Goal: Task Accomplishment & Management: Complete application form

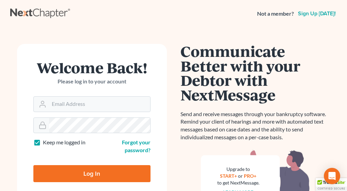
scroll to position [69, 0]
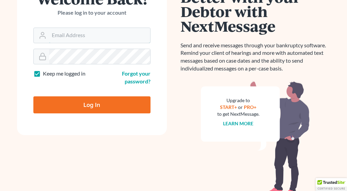
type input "chad@brannenlawfirm.com"
click at [101, 96] on input "Log In" at bounding box center [91, 104] width 117 height 17
type input "Thinking..."
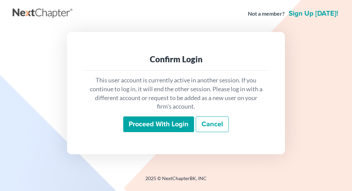
click at [165, 126] on input "Proceed with login" at bounding box center [158, 124] width 71 height 16
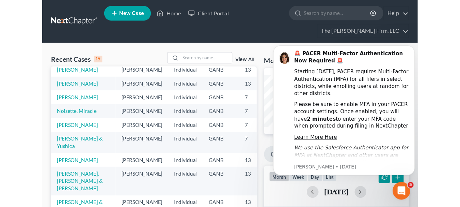
scroll to position [174, 0]
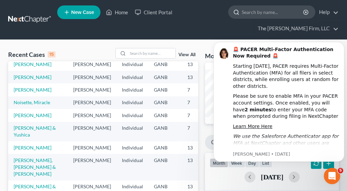
click at [280, 12] on input "search" at bounding box center [273, 12] width 62 height 13
type input "dah"
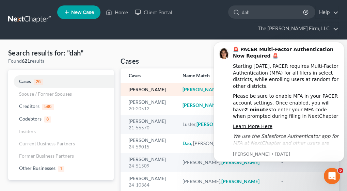
click at [151, 92] on link "Dahl, Patricia" at bounding box center [147, 89] width 37 height 5
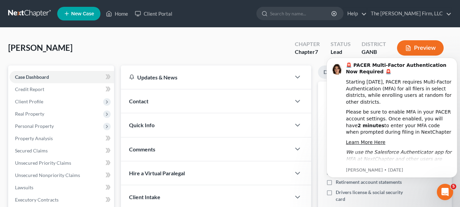
click at [143, 104] on span "Contact" at bounding box center [138, 101] width 19 height 6
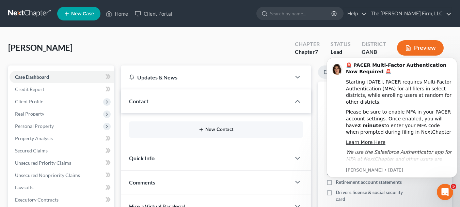
click at [215, 129] on button "New Contact" at bounding box center [215, 129] width 163 height 5
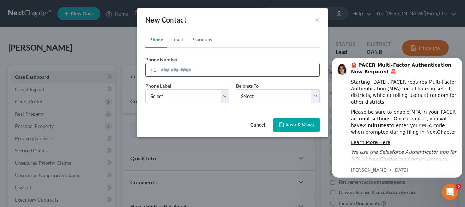
click at [206, 69] on input "tel" at bounding box center [238, 69] width 161 height 13
type input "6783159588"
click at [224, 99] on select "Select Mobile Home Work Other" at bounding box center [187, 96] width 84 height 14
select select "0"
click at [145, 89] on select "Select Mobile Home Work Other" at bounding box center [187, 96] width 84 height 14
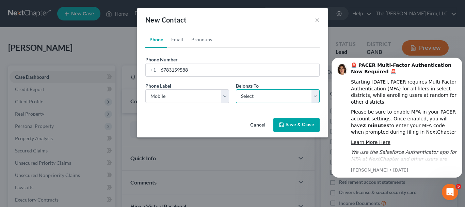
click at [313, 98] on select "Select Client Other" at bounding box center [278, 96] width 84 height 14
select select "0"
click at [236, 89] on select "Select Client Other" at bounding box center [278, 96] width 84 height 14
drag, startPoint x: 293, startPoint y: 128, endPoint x: 243, endPoint y: 110, distance: 53.0
click at [292, 128] on button "Save & Close" at bounding box center [296, 125] width 46 height 14
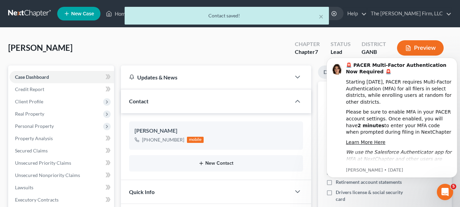
click at [226, 164] on button "New Contact" at bounding box center [215, 162] width 163 height 5
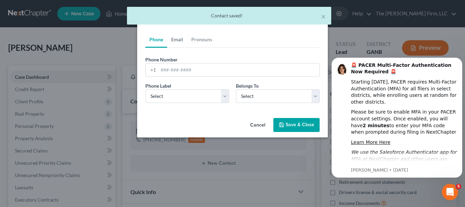
click at [185, 36] on link "Email" at bounding box center [177, 39] width 20 height 16
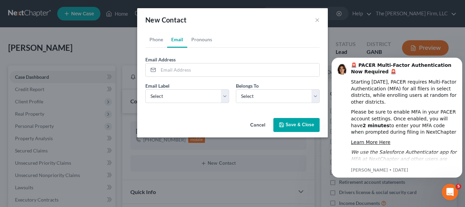
click at [178, 39] on link "Email" at bounding box center [177, 39] width 20 height 16
click at [208, 70] on input "email" at bounding box center [238, 69] width 161 height 13
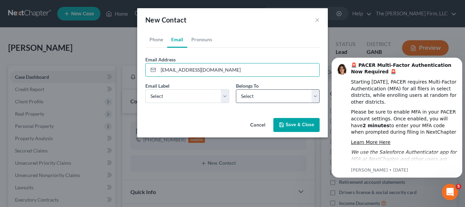
type input "pldahl1213@yahoo.com"
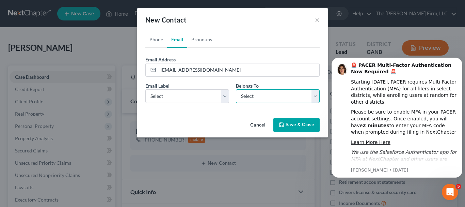
click at [314, 97] on select "Select Client Other" at bounding box center [278, 96] width 84 height 14
select select "0"
click at [236, 89] on select "Select Client Other" at bounding box center [278, 96] width 84 height 14
click at [230, 97] on div "Email Label Select Home Work Other" at bounding box center [187, 92] width 90 height 21
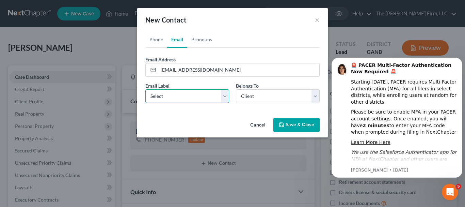
click at [225, 97] on select "Select Home Work Other" at bounding box center [187, 96] width 84 height 14
click at [145, 89] on select "Select Home Work Other" at bounding box center [187, 96] width 84 height 14
click at [222, 97] on select "Select Home Work Other" at bounding box center [187, 96] width 84 height 14
select select "0"
click at [145, 89] on select "Select Home Work Other" at bounding box center [187, 96] width 84 height 14
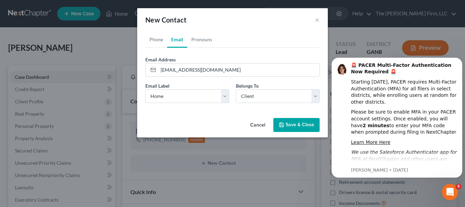
drag, startPoint x: 290, startPoint y: 123, endPoint x: 265, endPoint y: 113, distance: 26.7
click at [289, 123] on button "Save & Close" at bounding box center [296, 125] width 46 height 14
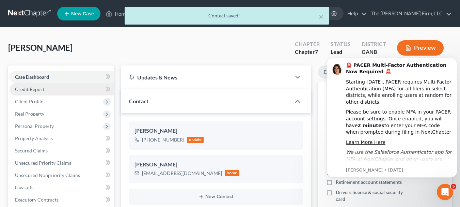
click at [56, 89] on link "Credit Report" at bounding box center [62, 89] width 104 height 12
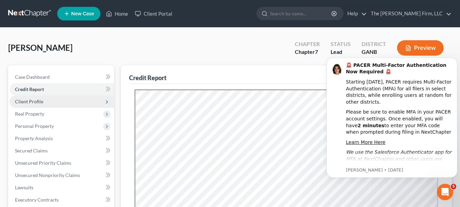
click at [49, 103] on span "Client Profile" at bounding box center [62, 101] width 104 height 12
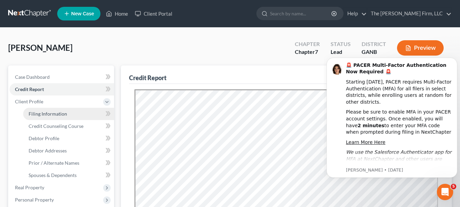
click at [62, 116] on link "Filing Information" at bounding box center [68, 114] width 91 height 12
select select "1"
select select "0"
select select "19"
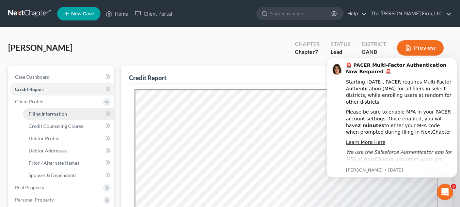
select select "10"
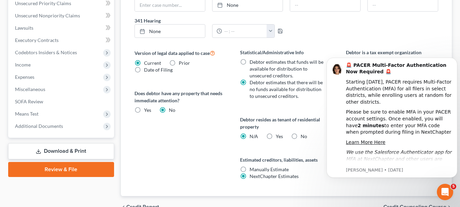
scroll to position [238, 0]
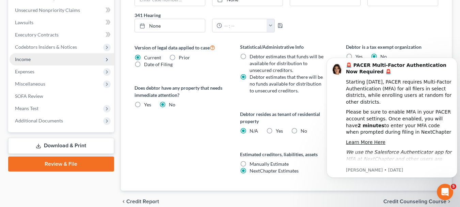
click at [31, 57] on span "Income" at bounding box center [62, 59] width 104 height 12
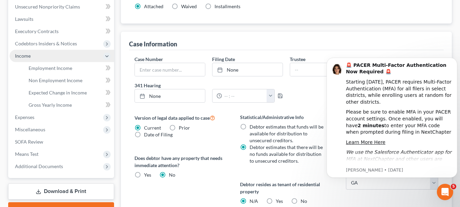
scroll to position [165, 0]
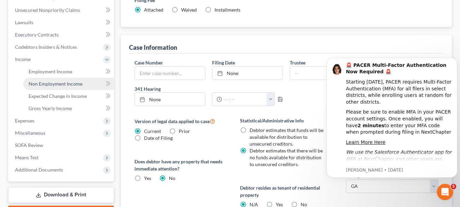
click at [69, 82] on span "Non Employment Income" at bounding box center [56, 84] width 54 height 6
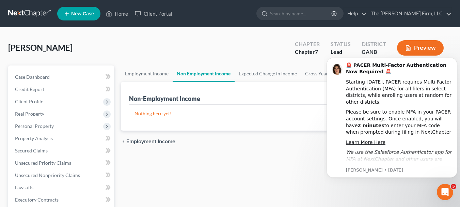
click at [160, 116] on p "Nothing here yet!" at bounding box center [285, 113] width 303 height 7
click at [190, 108] on div "Nothing here yet! Income Source For Current Monthly Income Sorting..." at bounding box center [286, 117] width 314 height 26
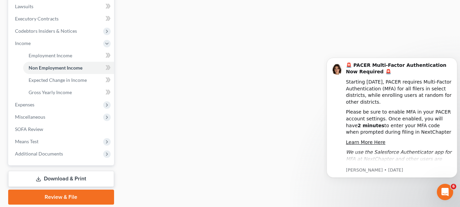
click at [351, 182] on body "🚨 PACER Multi-Factor Authentication Now Required 🚨 Starting August 1st, 2025, P…" at bounding box center [391, 117] width 131 height 135
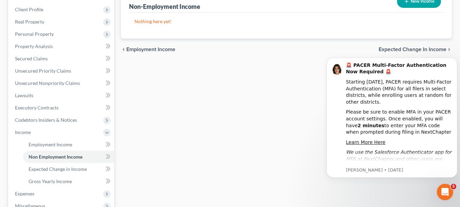
scroll to position [11, 0]
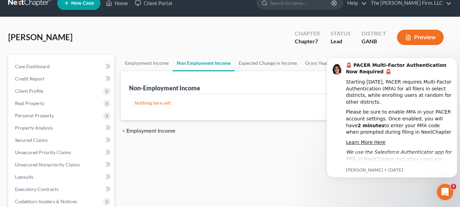
click at [209, 66] on link "Non Employment Income" at bounding box center [203, 63] width 62 height 16
click at [161, 104] on p "Nothing here yet!" at bounding box center [285, 102] width 303 height 7
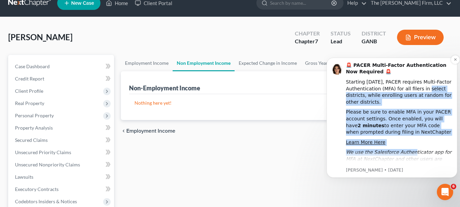
drag, startPoint x: 419, startPoint y: 89, endPoint x: 417, endPoint y: 129, distance: 39.9
click at [351, 129] on div "🚨 PACER Multi-Factor Authentication Now Required 🚨 Starting August 1st, 2025, P…" at bounding box center [399, 119] width 106 height 114
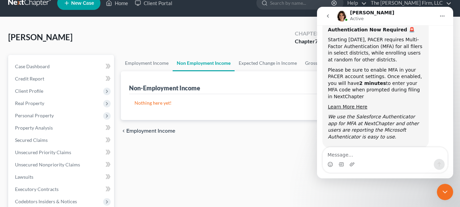
scroll to position [53, 0]
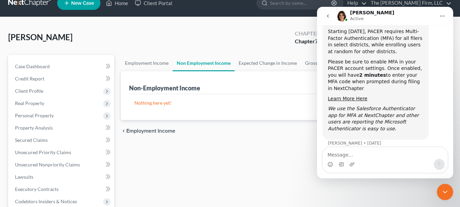
click at [351, 16] on button "Home" at bounding box center [441, 16] width 13 height 13
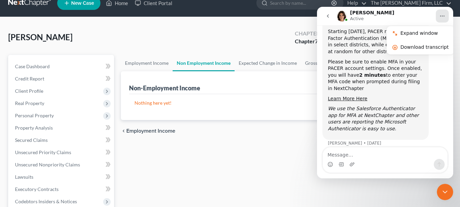
drag, startPoint x: 252, startPoint y: 33, endPoint x: 257, endPoint y: 30, distance: 5.3
click at [253, 33] on div "Dahl, Patricia Upgraded Chapter Chapter 7 Status Lead District GANB Preview" at bounding box center [229, 40] width 443 height 30
click at [351, 191] on div "Close Intercom Messenger" at bounding box center [444, 191] width 16 height 16
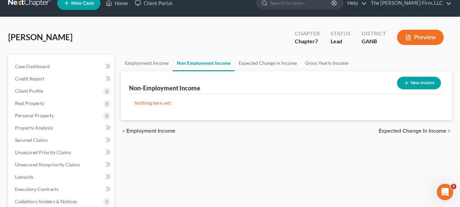
click at [351, 82] on button "New Income" at bounding box center [419, 83] width 44 height 13
select select "0"
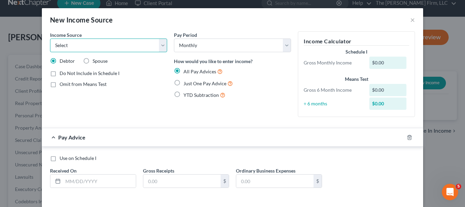
click at [161, 46] on select "Select Unemployment Disability (from employer) Pension Retirement Social Securi…" at bounding box center [108, 45] width 117 height 14
select select "4"
click at [50, 38] on select "Select Unemployment Disability (from employer) Pension Retirement Social Securi…" at bounding box center [108, 45] width 117 height 14
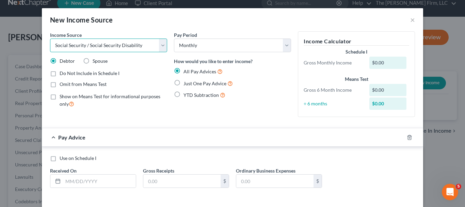
scroll to position [29, 0]
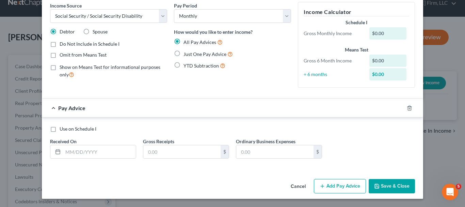
click at [351, 32] on div "$0.00" at bounding box center [387, 33] width 37 height 12
click at [351, 33] on div "$0.00" at bounding box center [387, 33] width 37 height 12
click at [351, 32] on div "$0.00" at bounding box center [387, 33] width 37 height 12
click at [60, 127] on label "Use on Schedule I" at bounding box center [78, 128] width 37 height 7
click at [62, 127] on input "Use on Schedule I" at bounding box center [64, 127] width 4 height 4
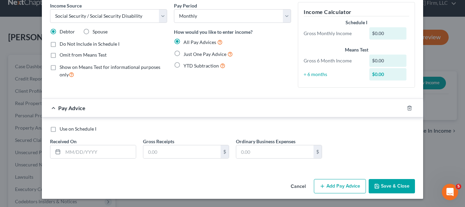
checkbox input "true"
click at [198, 152] on input "text" at bounding box center [181, 151] width 77 height 13
click at [215, 177] on div "Cancel Add Pay Advice Save & Close" at bounding box center [232, 187] width 381 height 22
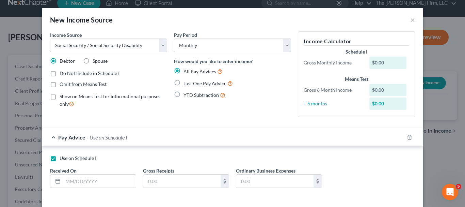
click at [183, 83] on label "Just One Pay Advice" at bounding box center [207, 83] width 49 height 8
click at [186, 83] on input "Just One Pay Advice" at bounding box center [188, 81] width 4 height 4
radio input "true"
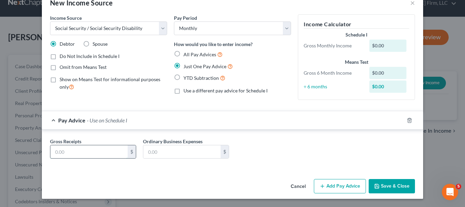
scroll to position [11, 0]
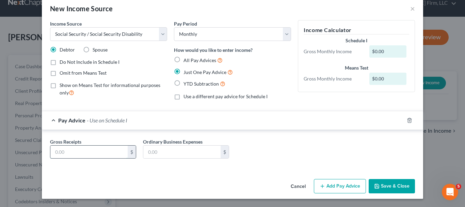
click at [104, 151] on input "text" at bounding box center [88, 151] width 77 height 13
type input "2,034"
drag, startPoint x: 394, startPoint y: 184, endPoint x: 390, endPoint y: 183, distance: 3.5
click at [351, 184] on button "Save & Close" at bounding box center [391, 186] width 46 height 14
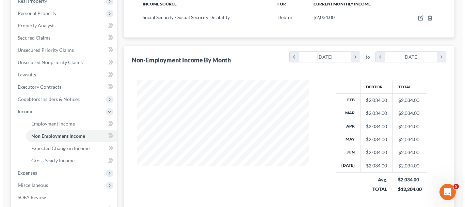
scroll to position [0, 0]
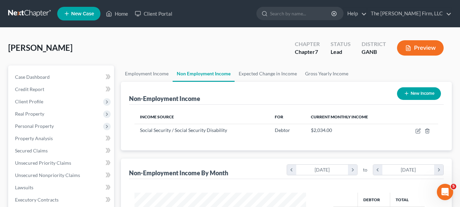
click at [351, 90] on button "New Income" at bounding box center [419, 93] width 44 height 13
select select "0"
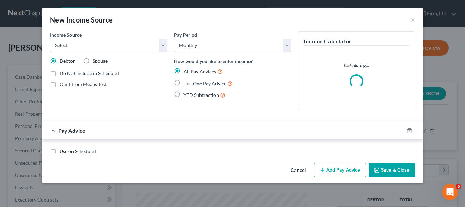
scroll to position [122, 187]
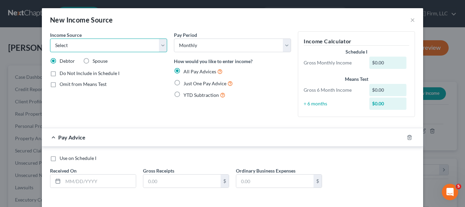
click at [161, 45] on select "Select Unemployment Disability (from employer) Pension Retirement Social Securi…" at bounding box center [108, 45] width 117 height 14
select select "13"
click at [50, 38] on select "Select Unemployment Disability (from employer) Pension Retirement Social Securi…" at bounding box center [108, 45] width 117 height 14
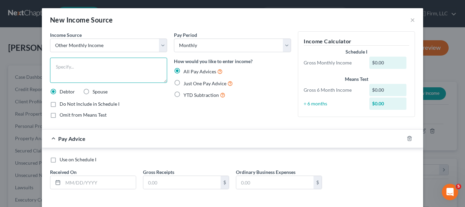
click at [85, 69] on textarea at bounding box center [108, 69] width 117 height 25
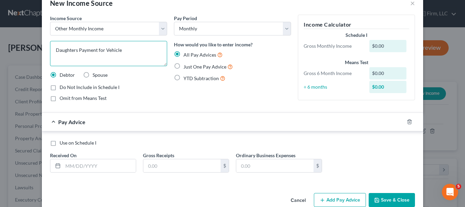
scroll to position [30, 0]
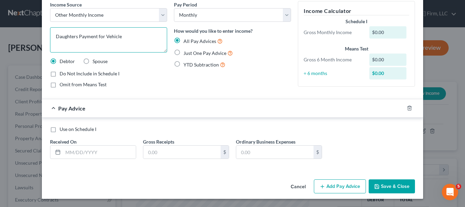
type textarea "Daughters Payment for Vehicle"
click at [60, 129] on label "Use on Schedule I" at bounding box center [78, 129] width 37 height 7
click at [62, 129] on input "Use on Schedule I" at bounding box center [64, 128] width 4 height 4
checkbox input "true"
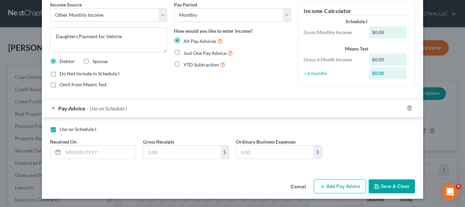
click at [183, 54] on label "Just One Pay Advice" at bounding box center [207, 53] width 49 height 8
click at [186, 53] on input "Just One Pay Advice" at bounding box center [188, 51] width 4 height 4
radio input "true"
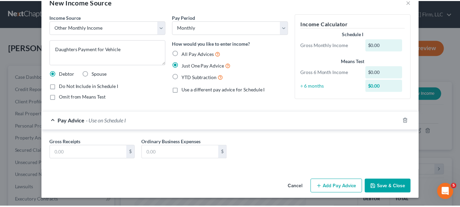
scroll to position [18, 0]
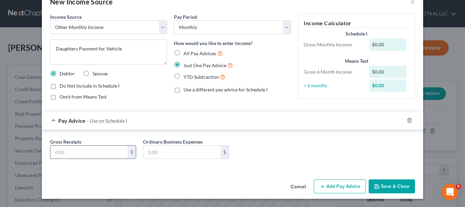
click at [104, 152] on input "text" at bounding box center [88, 151] width 77 height 13
type input "646"
click at [351, 187] on button "Save & Close" at bounding box center [391, 186] width 46 height 14
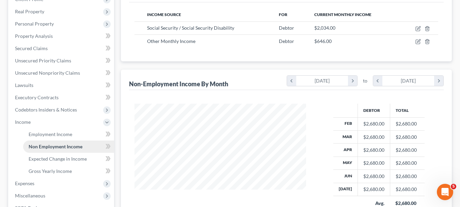
scroll to position [0, 0]
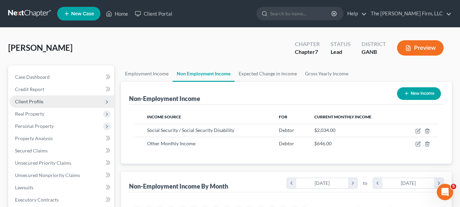
click at [35, 105] on span "Client Profile" at bounding box center [62, 101] width 104 height 12
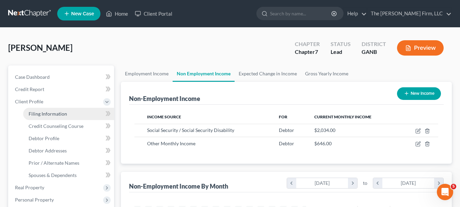
click at [69, 115] on link "Filing Information" at bounding box center [68, 114] width 91 height 12
select select "1"
select select "0"
select select "19"
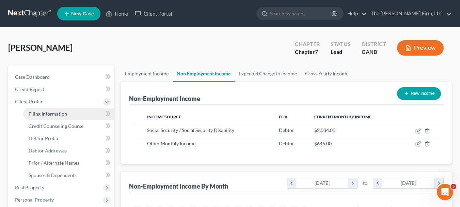
select select "0"
select select "10"
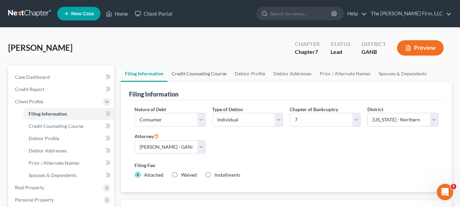
click at [206, 75] on link "Credit Counseling Course" at bounding box center [198, 73] width 63 height 16
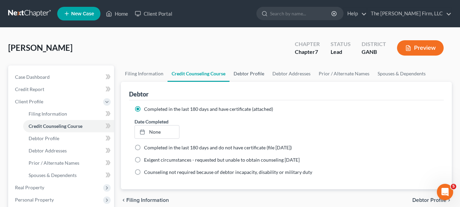
click at [253, 73] on link "Debtor Profile" at bounding box center [248, 73] width 39 height 16
select select "0"
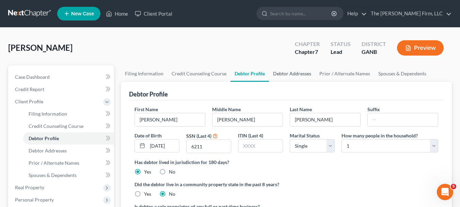
click at [299, 73] on link "Debtor Addresses" at bounding box center [292, 73] width 46 height 16
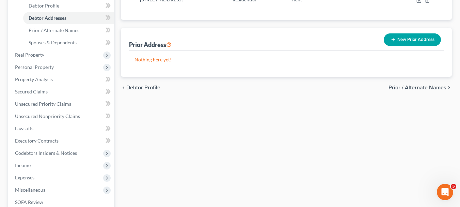
scroll to position [170, 0]
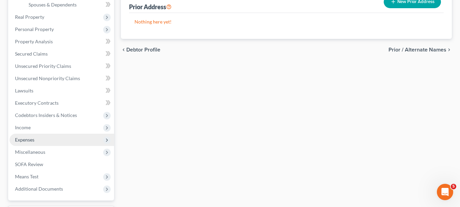
click at [55, 137] on span "Expenses" at bounding box center [62, 139] width 104 height 12
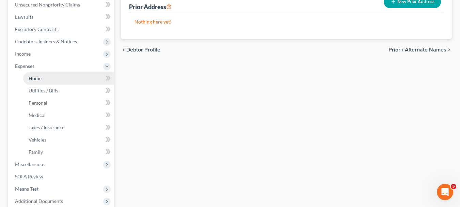
click at [34, 79] on span "Home" at bounding box center [35, 78] width 13 height 6
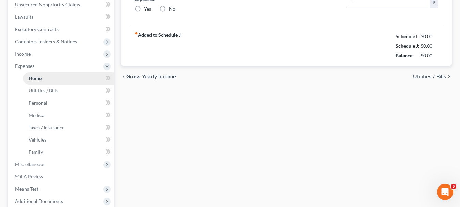
scroll to position [89, 0]
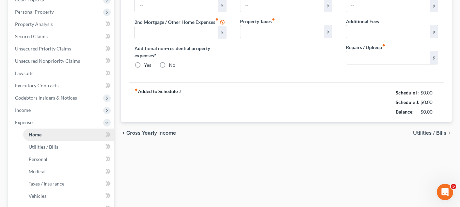
type input "0.00"
radio input "true"
type input "0.00"
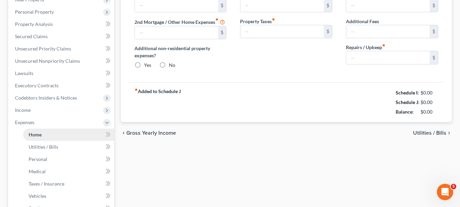
type input "0.00"
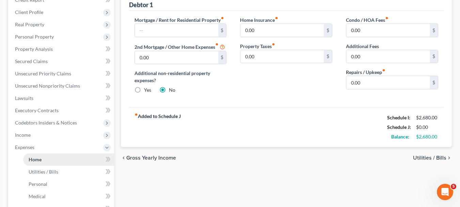
scroll to position [0, 0]
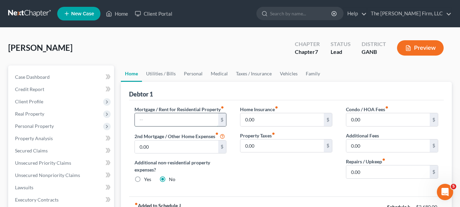
click at [173, 117] on input "text" at bounding box center [176, 119] width 83 height 13
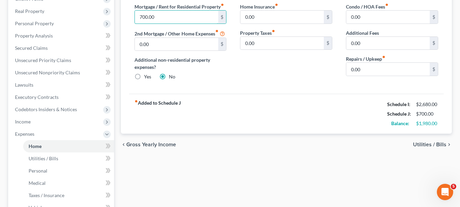
scroll to position [170, 0]
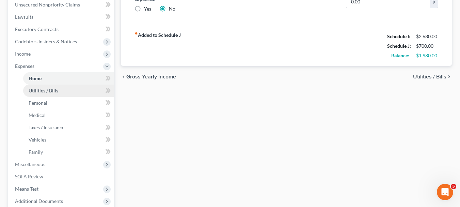
type input "700.00"
click at [47, 89] on span "Utilities / Bills" at bounding box center [44, 90] width 30 height 6
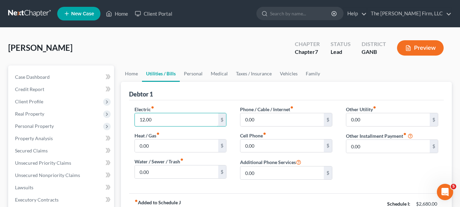
drag, startPoint x: 159, startPoint y: 118, endPoint x: 119, endPoint y: 118, distance: 39.5
type input "125.00"
click at [274, 119] on input "0.00" at bounding box center [281, 119] width 83 height 13
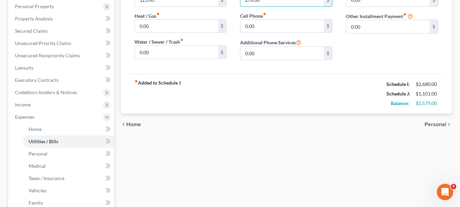
scroll to position [136, 0]
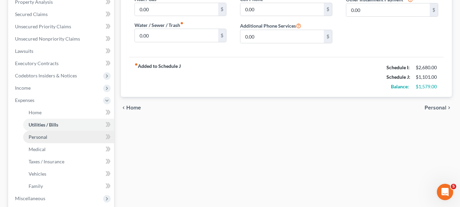
type input "276.00"
click at [35, 136] on span "Personal" at bounding box center [38, 137] width 19 height 6
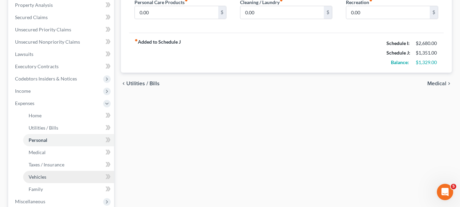
scroll to position [136, 0]
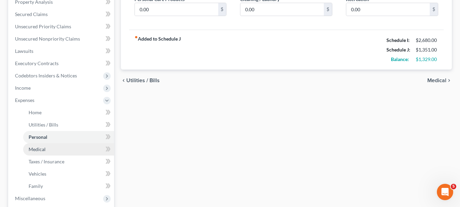
type input "250.00"
click at [41, 149] on span "Medical" at bounding box center [37, 149] width 17 height 6
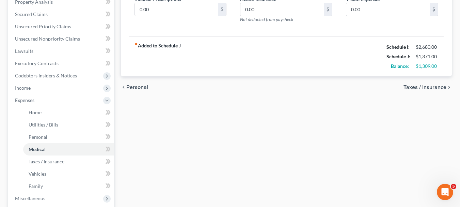
scroll to position [34, 0]
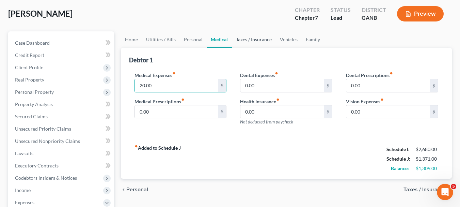
type input "20.00"
click at [265, 40] on link "Taxes / Insurance" at bounding box center [254, 39] width 44 height 16
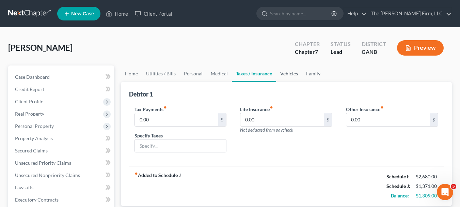
click at [292, 75] on link "Vehicles" at bounding box center [289, 73] width 26 height 16
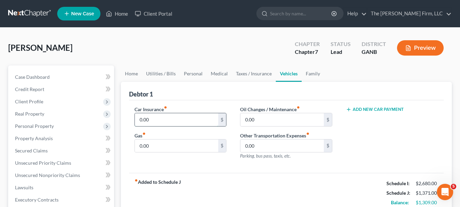
click at [163, 116] on input "0.00" at bounding box center [176, 119] width 83 height 13
type input "119.00"
click at [164, 145] on input "0.00" at bounding box center [176, 145] width 83 height 13
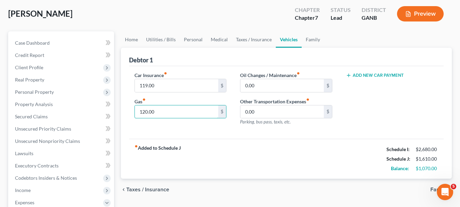
type input "120.00"
click at [351, 122] on div "Add New Car Payment" at bounding box center [392, 100] width 106 height 59
click at [351, 71] on div "Add New Car Payment" at bounding box center [392, 74] width 92 height 7
click at [351, 73] on button "Add New Car Payment" at bounding box center [375, 74] width 58 height 5
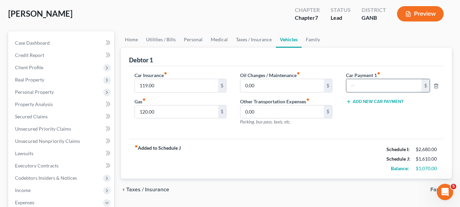
click at [351, 89] on input "text" at bounding box center [383, 85] width 75 height 13
type input "270.00"
click at [351, 97] on div "Car Payment 1 fiber_manual_record 270.00 $ Add New Car Payment" at bounding box center [392, 100] width 106 height 59
click at [351, 100] on button "Add New Car Payment" at bounding box center [375, 101] width 58 height 5
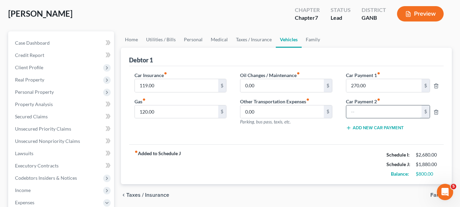
click at [351, 113] on input "text" at bounding box center [383, 111] width 75 height 13
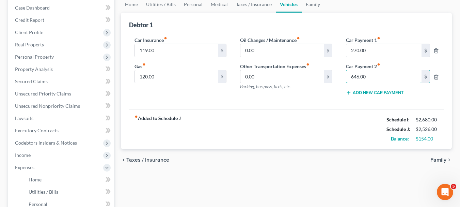
scroll to position [102, 0]
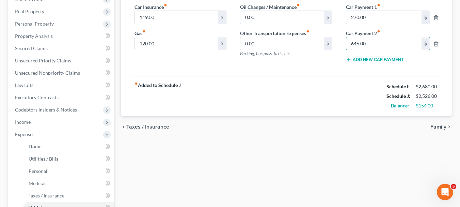
type input "646.00"
click at [326, 100] on div "fiber_manual_record Added to Schedule J Schedule I: $2,680.00 Schedule J: $2,52…" at bounding box center [286, 96] width 314 height 40
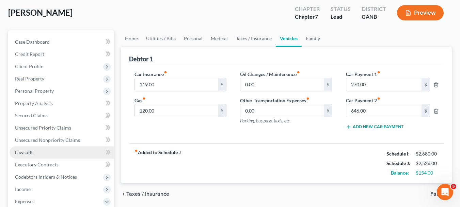
scroll to position [0, 0]
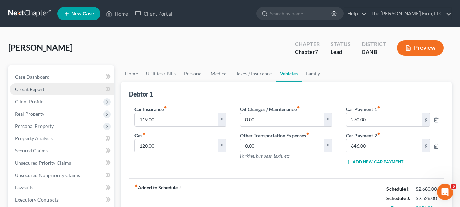
click at [33, 88] on span "Credit Report" at bounding box center [29, 89] width 29 height 6
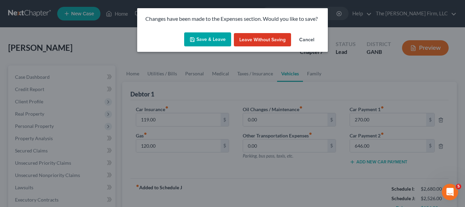
click at [309, 42] on button "Cancel" at bounding box center [307, 40] width 26 height 14
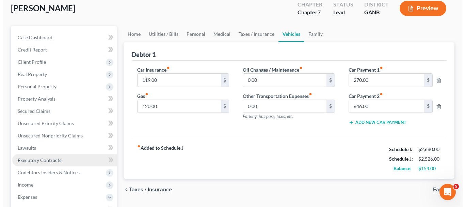
scroll to position [68, 0]
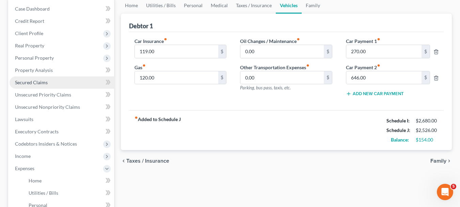
click at [45, 83] on span "Secured Claims" at bounding box center [31, 82] width 33 height 6
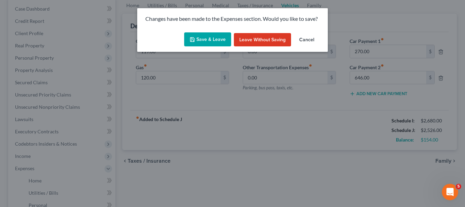
drag, startPoint x: 213, startPoint y: 41, endPoint x: 230, endPoint y: 32, distance: 19.3
click at [213, 40] on button "Save & Leave" at bounding box center [207, 39] width 47 height 14
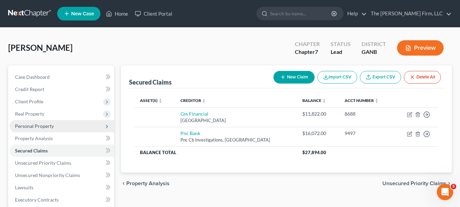
click at [32, 127] on span "Personal Property" at bounding box center [34, 126] width 39 height 6
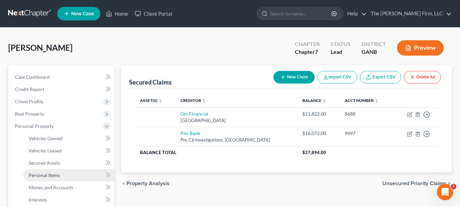
click at [50, 176] on span "Personal Items" at bounding box center [44, 175] width 31 height 6
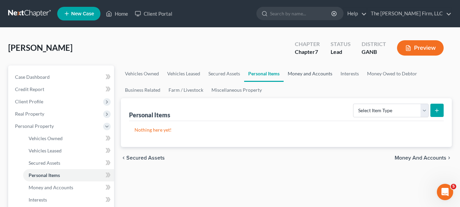
click at [307, 73] on link "Money and Accounts" at bounding box center [309, 73] width 53 height 16
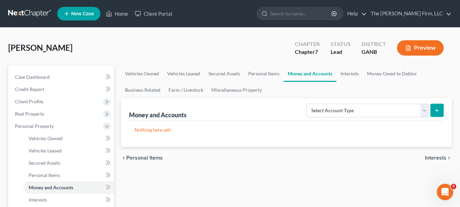
click at [351, 111] on icon "submit" at bounding box center [436, 110] width 5 height 5
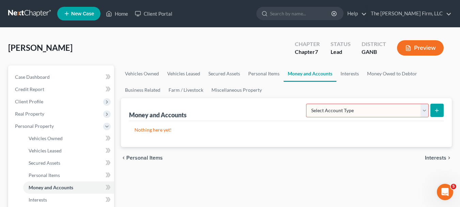
click at [351, 112] on select "Select Account Type Brokerage Cash on Hand Certificates of Deposit Checking Acc…" at bounding box center [367, 110] width 122 height 14
select select "checking"
click at [307, 103] on select "Select Account Type Brokerage Cash on Hand Certificates of Deposit Checking Acc…" at bounding box center [367, 110] width 122 height 14
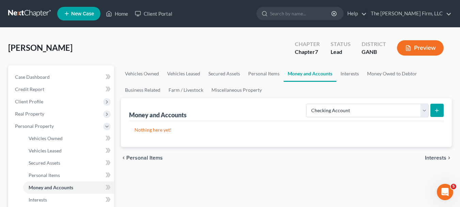
click at [351, 113] on button "submit" at bounding box center [436, 109] width 13 height 13
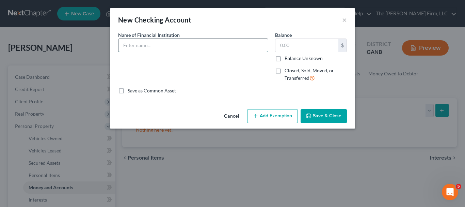
click at [192, 43] on input "text" at bounding box center [192, 45] width 149 height 13
type input "PNC Bank"
click at [304, 46] on input "text" at bounding box center [306, 45] width 63 height 13
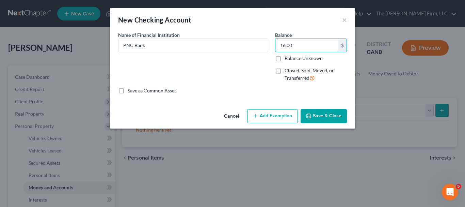
type input "16.00"
click at [271, 117] on button "Add Exemption" at bounding box center [272, 116] width 51 height 14
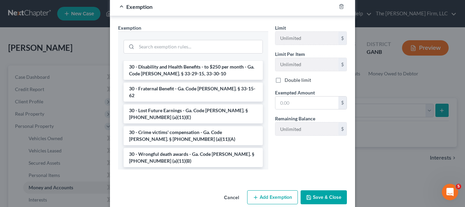
scroll to position [612, 0]
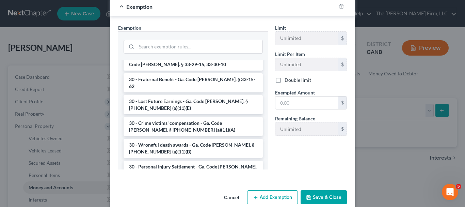
click at [332, 73] on div "Limit Unlimited $ Limit Per Item Unlimited $ Double limit Exempted Amount * $ R…" at bounding box center [310, 82] width 79 height 117
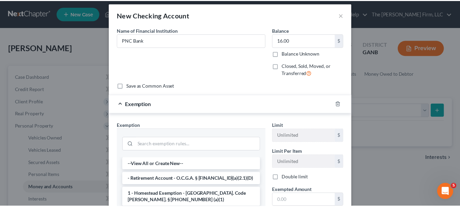
scroll to position [0, 0]
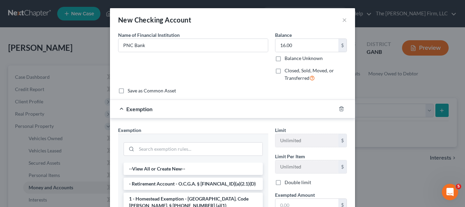
click at [225, 109] on div "Exemption" at bounding box center [223, 109] width 226 height 18
click at [226, 108] on div "Exemption" at bounding box center [223, 109] width 226 height 18
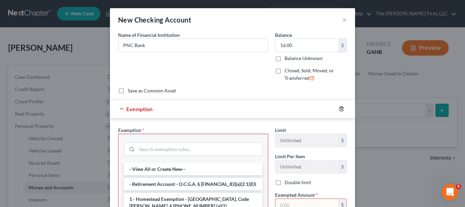
click at [340, 109] on icon "button" at bounding box center [341, 108] width 3 height 4
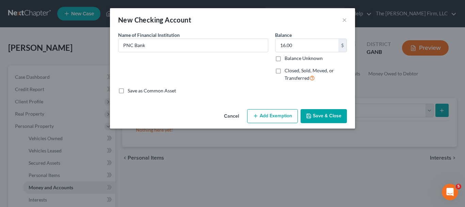
click at [325, 117] on button "Save & Close" at bounding box center [323, 116] width 46 height 14
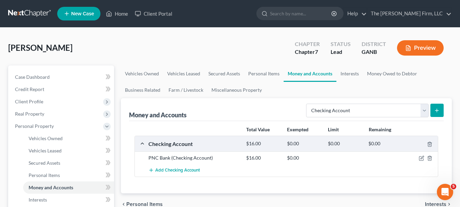
click at [351, 111] on icon "submit" at bounding box center [436, 110] width 5 height 5
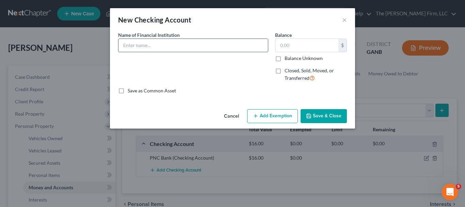
click at [221, 46] on input "text" at bounding box center [192, 45] width 149 height 13
type input "Chase Bank"
click at [322, 47] on input "text" at bounding box center [306, 45] width 63 height 13
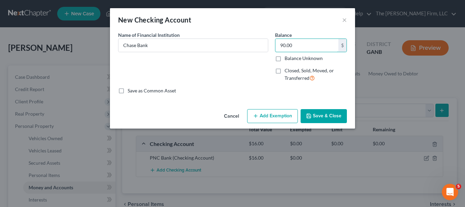
type input "90.00"
click at [335, 117] on button "Save & Close" at bounding box center [323, 116] width 46 height 14
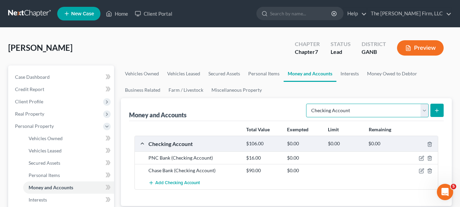
click at [351, 111] on select "Select Account Type Brokerage Cash on Hand Certificates of Deposit Checking Acc…" at bounding box center [367, 110] width 122 height 14
select select "savings"
click at [307, 103] on select "Select Account Type Brokerage Cash on Hand Certificates of Deposit Checking Acc…" at bounding box center [367, 110] width 122 height 14
click at [351, 115] on button "submit" at bounding box center [436, 109] width 13 height 13
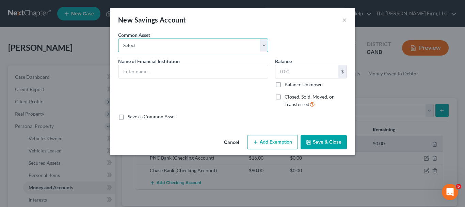
click at [263, 46] on select "Select Delta Community Credit Union Navy Federal Credit Union Southwest Airline…" at bounding box center [193, 45] width 150 height 14
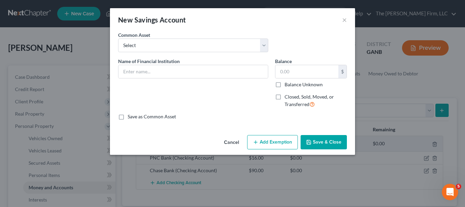
click at [221, 97] on div "Name of Financial Institution *" at bounding box center [193, 85] width 157 height 56
click at [153, 70] on input "text" at bounding box center [192, 71] width 149 height 13
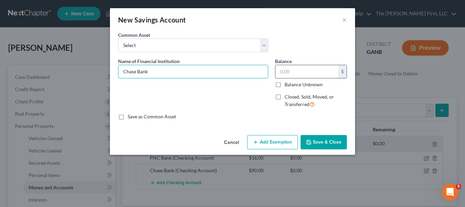
type input "Chase Bank"
click at [300, 69] on input "text" at bounding box center [306, 71] width 63 height 13
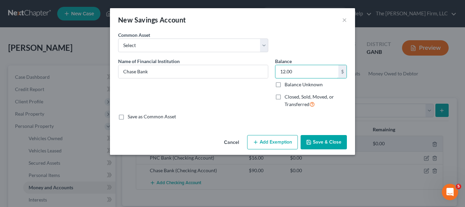
type input "12.00"
drag, startPoint x: 333, startPoint y: 141, endPoint x: 339, endPoint y: 134, distance: 9.9
click at [334, 138] on button "Save & Close" at bounding box center [323, 142] width 46 height 14
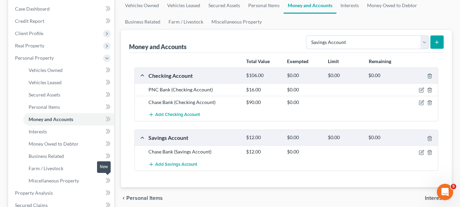
scroll to position [136, 0]
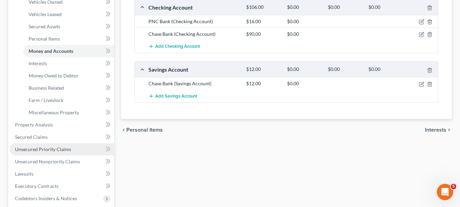
click at [46, 151] on span "Unsecured Priority Claims" at bounding box center [43, 149] width 56 height 6
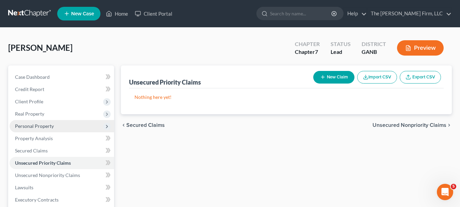
click at [49, 129] on span "Personal Property" at bounding box center [62, 126] width 104 height 12
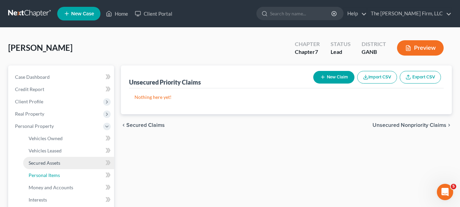
drag, startPoint x: 67, startPoint y: 174, endPoint x: 67, endPoint y: 165, distance: 8.9
click at [67, 174] on link "Personal Items" at bounding box center [68, 175] width 91 height 12
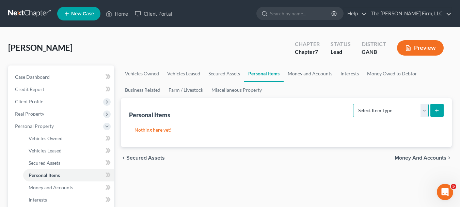
click at [351, 109] on form "Select Item Type Clothing Collectibles Of Value Electronics Firearms Household …" at bounding box center [398, 110] width 90 height 14
select select "household_goods"
click at [351, 103] on select "Select Item Type Clothing Collectibles Of Value Electronics Firearms Household …" at bounding box center [391, 110] width 76 height 14
click at [351, 111] on icon "submit" at bounding box center [436, 110] width 5 height 5
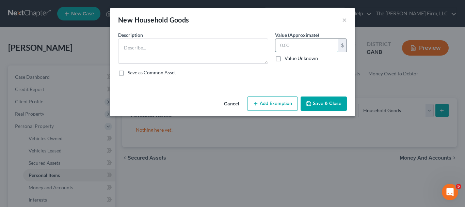
click at [323, 47] on input "text" at bounding box center [306, 45] width 63 height 13
type input "4,000.00"
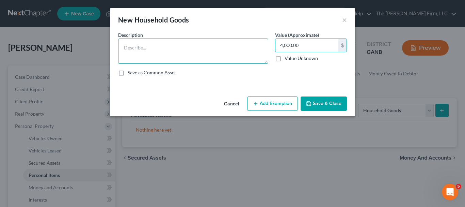
click at [197, 60] on textarea at bounding box center [193, 50] width 150 height 25
type textarea "A"
type textarea "Household goods"
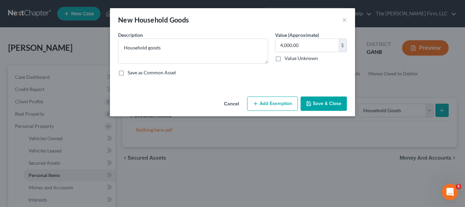
click at [277, 106] on button "Add Exemption" at bounding box center [272, 103] width 51 height 14
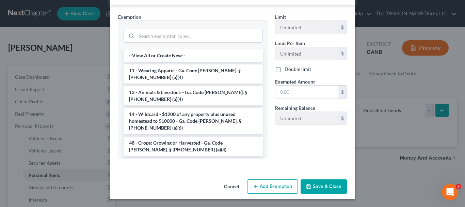
scroll to position [101, 0]
click at [184, 158] on li "6 - Household Goods and Furnishings - Ga. Code Ann. § 44-13-100 (a)(4)" at bounding box center [192, 167] width 139 height 19
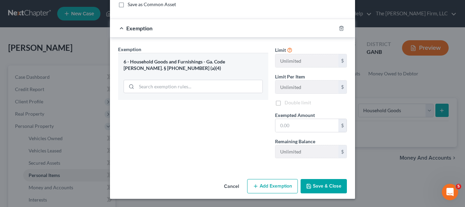
scroll to position [68, 0]
click at [302, 130] on input "text" at bounding box center [306, 125] width 63 height 13
type input "4,000.00"
click at [330, 185] on button "Save & Close" at bounding box center [323, 186] width 46 height 14
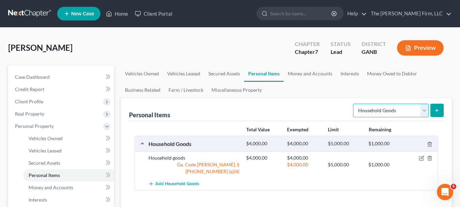
click at [351, 110] on select "Select Item Type Clothing Collectibles Of Value Electronics Firearms Household …" at bounding box center [391, 110] width 76 height 14
select select "jewelry"
click at [351, 103] on select "Select Item Type Clothing Collectibles Of Value Electronics Firearms Household …" at bounding box center [391, 110] width 76 height 14
click at [351, 111] on icon "submit" at bounding box center [436, 110] width 5 height 5
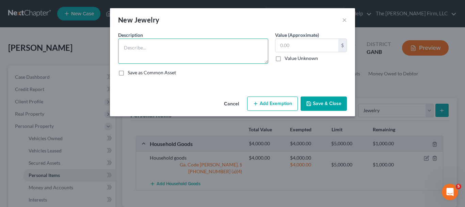
click at [217, 53] on textarea at bounding box center [193, 50] width 150 height 25
type textarea "Jewelry"
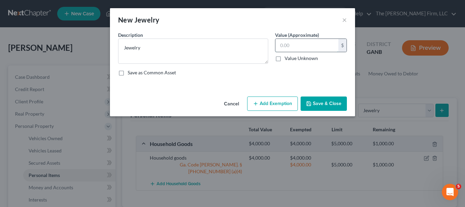
click at [303, 50] on input "text" at bounding box center [306, 45] width 63 height 13
type input "400.00"
click at [285, 101] on button "Add Exemption" at bounding box center [272, 103] width 51 height 14
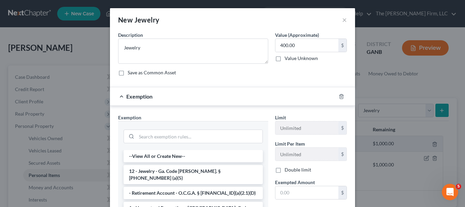
scroll to position [34, 0]
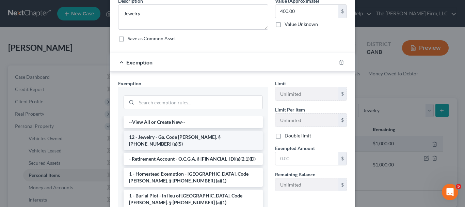
click at [216, 139] on li "12 - Jewelry - Ga. Code Ann. § 44-13-100 (a)(5)" at bounding box center [192, 140] width 139 height 19
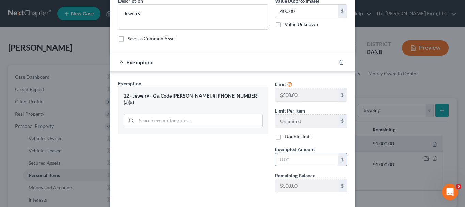
click at [302, 162] on input "text" at bounding box center [306, 159] width 63 height 13
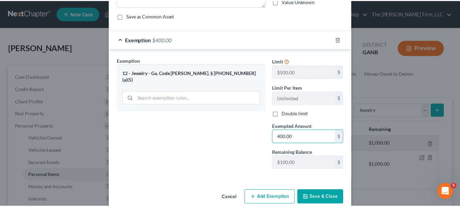
scroll to position [68, 0]
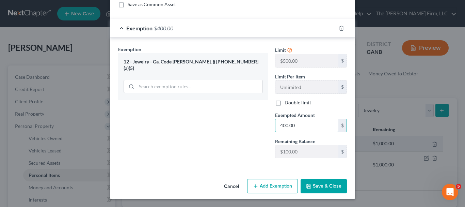
type input "400.00"
click at [319, 188] on button "Save & Close" at bounding box center [323, 186] width 46 height 14
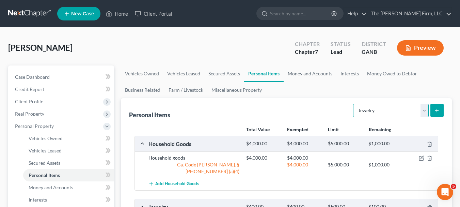
click at [351, 113] on select "Select Item Type Clothing Collectibles Of Value Electronics Firearms Household …" at bounding box center [391, 110] width 76 height 14
click at [315, 88] on ul "Vehicles Owned Vehicles Leased Secured Assets Personal Items Money and Accounts…" at bounding box center [286, 81] width 331 height 33
click at [182, 43] on div "Dahl, Patricia Upgraded Chapter Chapter 7 Status Lead District GANB Preview" at bounding box center [229, 51] width 443 height 30
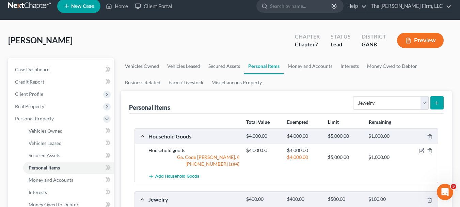
scroll to position [0, 0]
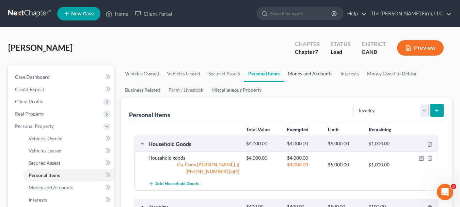
click at [311, 73] on link "Money and Accounts" at bounding box center [309, 73] width 53 height 16
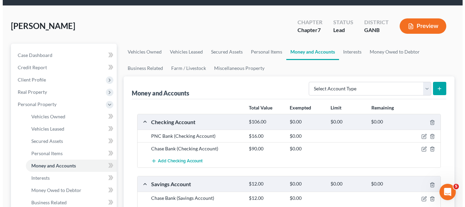
scroll to position [34, 0]
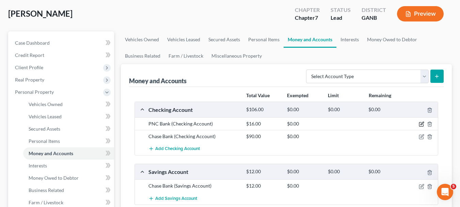
click at [351, 124] on icon "button" at bounding box center [420, 123] width 5 height 5
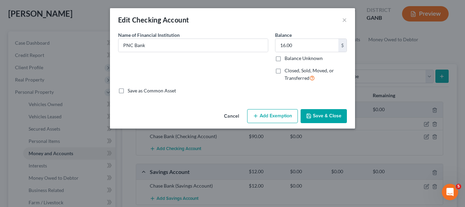
click at [283, 116] on button "Add Exemption" at bounding box center [272, 116] width 51 height 14
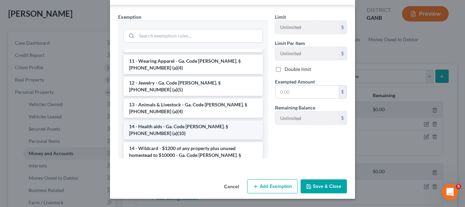
scroll to position [0, 0]
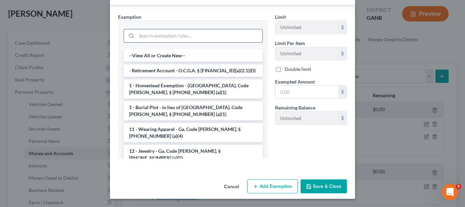
click at [200, 36] on input "search" at bounding box center [199, 35] width 126 height 13
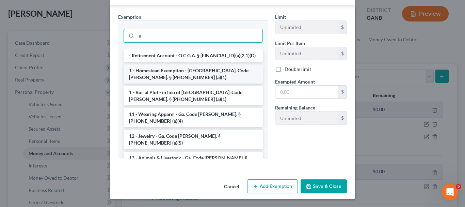
type input "a6"
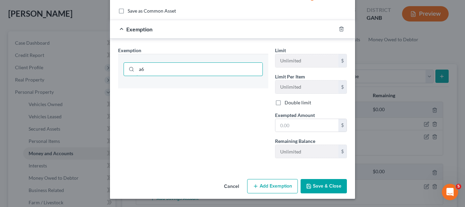
scroll to position [80, 0]
click at [182, 67] on input "a6" at bounding box center [199, 69] width 126 height 13
drag, startPoint x: 182, startPoint y: 67, endPoint x: 131, endPoint y: 63, distance: 50.8
click at [115, 58] on div "Exemption Set must be selected for CA. Exemption * a6" at bounding box center [193, 105] width 157 height 117
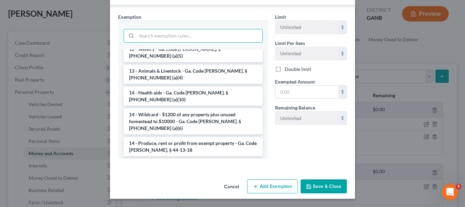
scroll to position [102, 0]
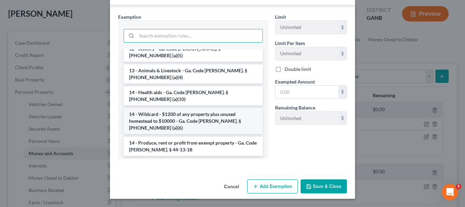
click at [202, 108] on li "14 - Wildcard - $1200 of any property plus unused homestead to $10000 - Ga. Cod…" at bounding box center [192, 121] width 139 height 26
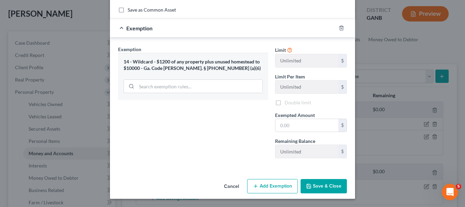
scroll to position [81, 0]
click at [296, 126] on input "text" at bounding box center [306, 125] width 63 height 13
type input "16.00"
click at [328, 187] on button "Save & Close" at bounding box center [323, 186] width 46 height 14
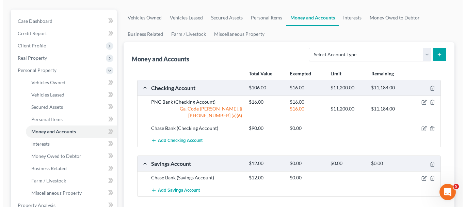
scroll to position [68, 0]
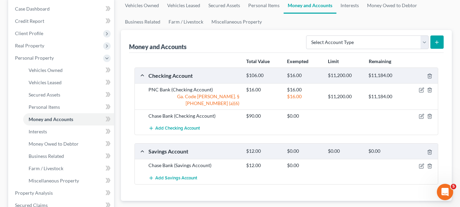
click at [351, 109] on div "Chase Bank (Checking Account) $90.00 $0.00" at bounding box center [286, 115] width 303 height 13
click at [351, 114] on icon "button" at bounding box center [421, 116] width 4 height 4
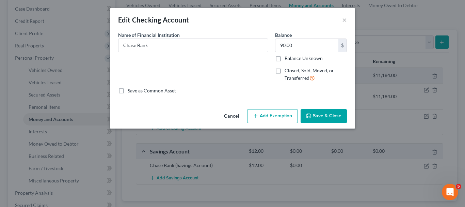
click at [288, 115] on button "Add Exemption" at bounding box center [272, 116] width 51 height 14
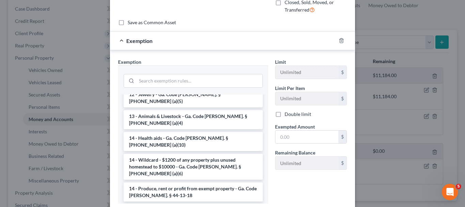
scroll to position [102, 0]
drag, startPoint x: 207, startPoint y: 145, endPoint x: 211, endPoint y: 145, distance: 4.4
click at [209, 153] on li "14 - Wildcard - $1200 of any property plus unused homestead to $10000 - Ga. Cod…" at bounding box center [192, 166] width 139 height 26
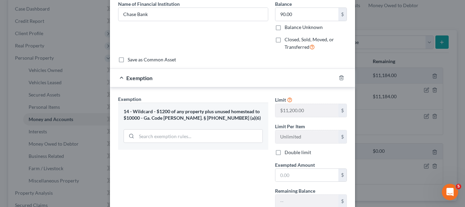
scroll to position [81, 0]
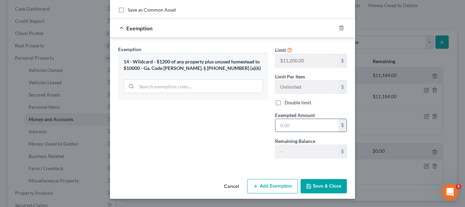
drag, startPoint x: 313, startPoint y: 128, endPoint x: 316, endPoint y: 127, distance: 3.4
click at [313, 128] on input "text" at bounding box center [306, 125] width 63 height 13
type input "90.00"
click at [318, 188] on button "Save & Close" at bounding box center [323, 186] width 46 height 14
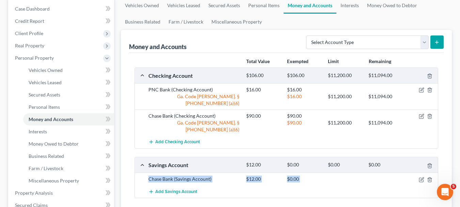
drag, startPoint x: 413, startPoint y: 153, endPoint x: 412, endPoint y: 171, distance: 18.1
click at [351, 169] on div "Savings Account $12.00 $0.00 $0.00 $0.00 Chase Bank (Savings Account) $12.00 $0…" at bounding box center [285, 176] width 303 height 41
click at [351, 177] on icon "button" at bounding box center [420, 179] width 5 height 5
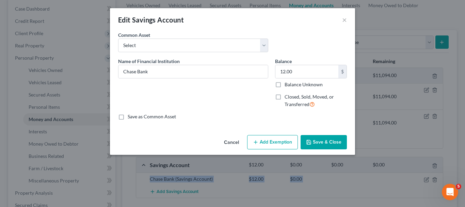
click at [283, 142] on button "Add Exemption" at bounding box center [272, 142] width 51 height 14
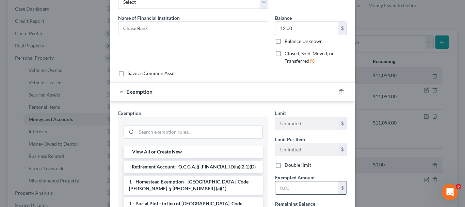
scroll to position [68, 0]
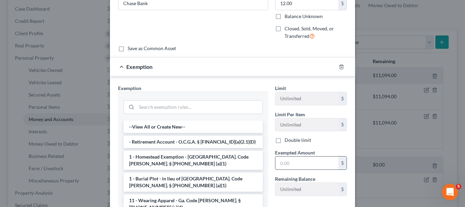
click at [316, 160] on input "text" at bounding box center [306, 162] width 63 height 13
drag, startPoint x: 213, startPoint y: 10, endPoint x: 220, endPoint y: 14, distance: 8.4
click at [216, 12] on div "Name of Financial Institution * Chase Bank" at bounding box center [193, 17] width 157 height 56
drag, startPoint x: 292, startPoint y: 163, endPoint x: 301, endPoint y: 163, distance: 9.2
click at [292, 163] on input "12" at bounding box center [306, 162] width 63 height 13
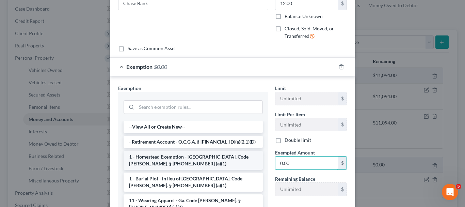
drag, startPoint x: 302, startPoint y: 160, endPoint x: 254, endPoint y: 162, distance: 47.7
click at [254, 162] on div "Exemption Set must be selected for CA. Exemption * --View All or Create New-- -…" at bounding box center [232, 159] width 235 height 151
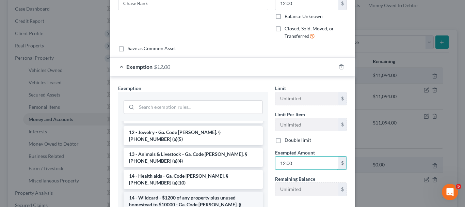
scroll to position [102, 0]
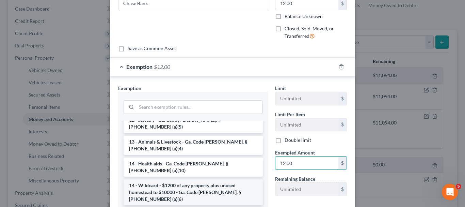
type input "12.00"
click at [212, 179] on li "14 - Wildcard - $1200 of any property plus unused homestead to $10000 - Ga. Cod…" at bounding box center [192, 192] width 139 height 26
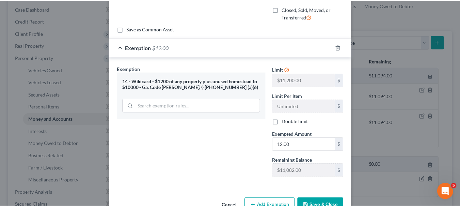
scroll to position [106, 0]
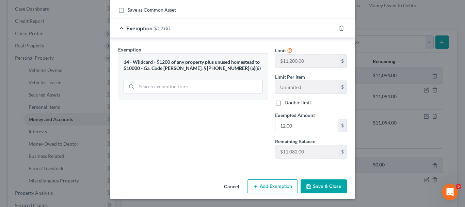
click at [312, 184] on button "Save & Close" at bounding box center [323, 186] width 46 height 14
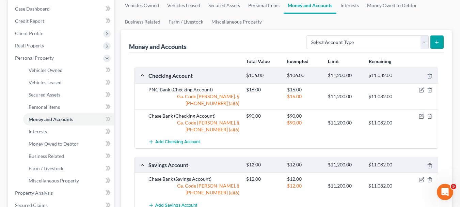
click at [266, 5] on link "Personal Items" at bounding box center [263, 5] width 39 height 16
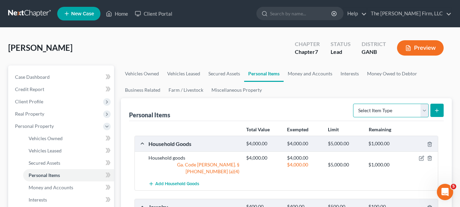
click at [351, 107] on select "Select Item Type Clothing Collectibles Of Value Electronics Firearms Household …" at bounding box center [391, 110] width 76 height 14
select select "other"
click at [351, 103] on select "Select Item Type Clothing Collectibles Of Value Electronics Firearms Household …" at bounding box center [391, 110] width 76 height 14
click at [351, 110] on icon "submit" at bounding box center [436, 110] width 5 height 5
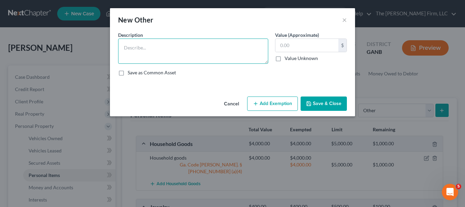
click at [201, 49] on textarea at bounding box center [193, 50] width 150 height 25
click at [142, 46] on textarea "4 cemetary" at bounding box center [193, 50] width 150 height 25
click at [176, 45] on textarea "4 cemetery" at bounding box center [193, 50] width 150 height 25
type textarea "4 cemetery plots"
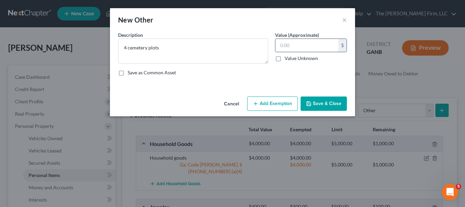
click at [316, 40] on input "text" at bounding box center [306, 45] width 63 height 13
type input "1,000.00"
click at [281, 101] on button "Add Exemption" at bounding box center [272, 103] width 51 height 14
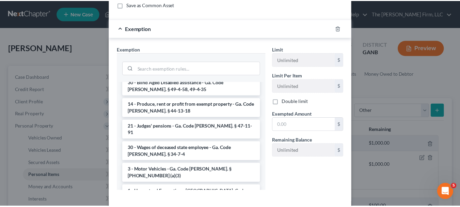
scroll to position [306, 0]
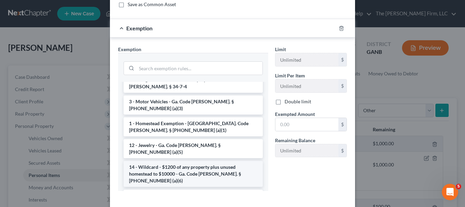
drag, startPoint x: 188, startPoint y: 123, endPoint x: 229, endPoint y: 120, distance: 40.3
click at [188, 161] on li "14 - Wildcard - $1200 of any property plus unused homestead to $10000 - Ga. Cod…" at bounding box center [192, 174] width 139 height 26
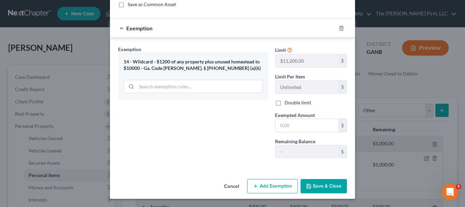
click at [311, 182] on button "Save & Close" at bounding box center [323, 186] width 46 height 14
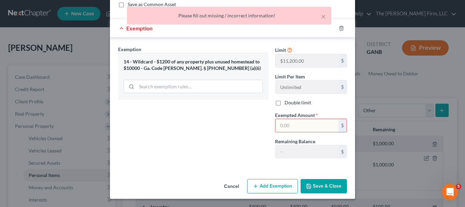
click at [294, 122] on input "text" at bounding box center [306, 125] width 63 height 13
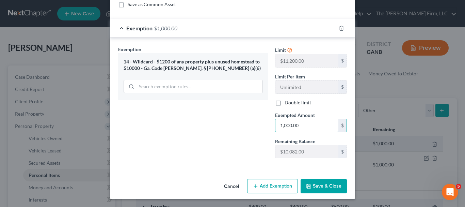
type input "1,000.00"
click at [330, 187] on button "Save & Close" at bounding box center [323, 186] width 46 height 14
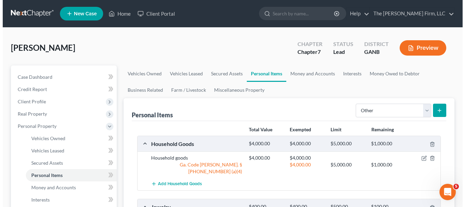
scroll to position [34, 0]
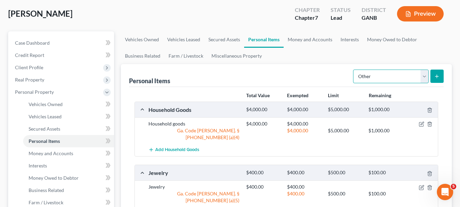
click at [351, 73] on select "Select Item Type Clothing Collectibles Of Value Electronics Firearms Household …" at bounding box center [391, 76] width 76 height 14
select select "clothing"
click at [351, 69] on select "Select Item Type Clothing Collectibles Of Value Electronics Firearms Household …" at bounding box center [391, 76] width 76 height 14
click at [351, 77] on icon "submit" at bounding box center [436, 75] width 5 height 5
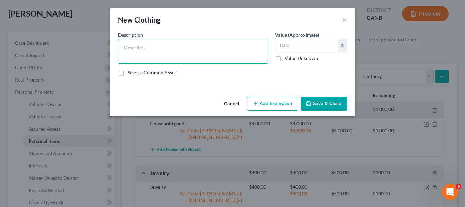
click at [179, 49] on textarea at bounding box center [193, 50] width 150 height 25
type textarea "everyday clothes"
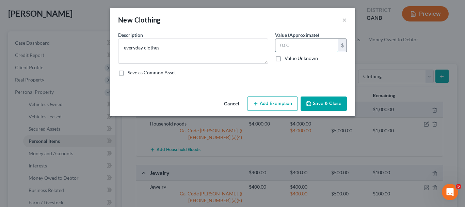
click at [305, 47] on input "text" at bounding box center [306, 45] width 63 height 13
type input "300.00"
click at [280, 107] on button "Add Exemption" at bounding box center [272, 103] width 51 height 14
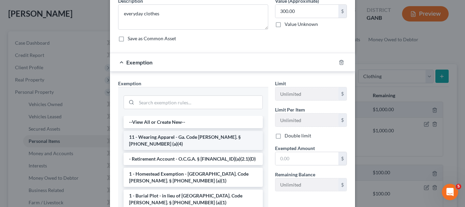
click at [200, 137] on li "11 - Wearing Apparel - Ga. Code Ann. § 44-13-100 (a)(4)" at bounding box center [192, 140] width 139 height 19
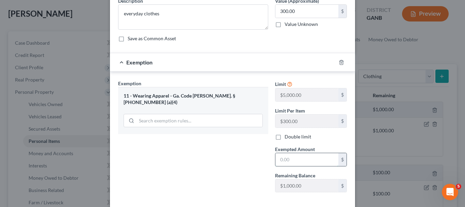
click at [296, 156] on input "text" at bounding box center [306, 159] width 63 height 13
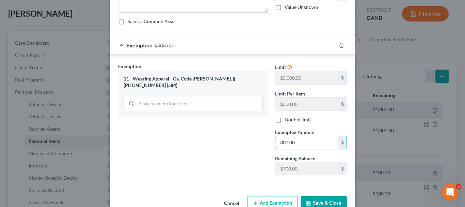
scroll to position [68, 0]
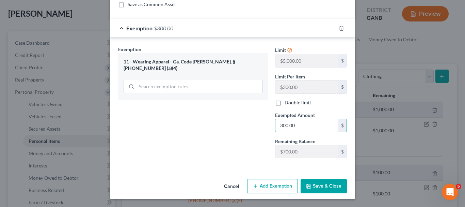
type input "300.00"
click at [307, 183] on button "Save & Close" at bounding box center [323, 186] width 46 height 14
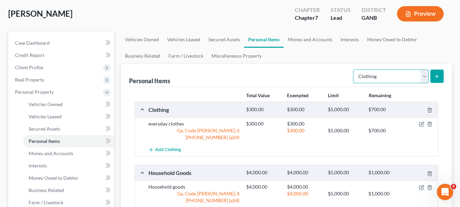
click at [351, 75] on select "Select Item Type Clothing Collectibles Of Value Electronics Firearms Household …" at bounding box center [391, 76] width 76 height 14
select select "electronics"
click at [351, 69] on select "Select Item Type Clothing Collectibles Of Value Electronics Firearms Household …" at bounding box center [391, 76] width 76 height 14
click at [351, 76] on icon "submit" at bounding box center [436, 75] width 5 height 5
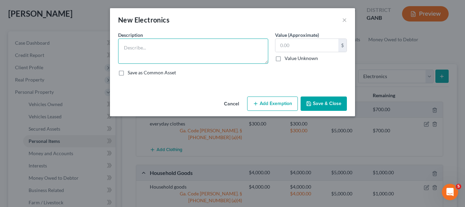
click at [200, 49] on textarea at bounding box center [193, 50] width 150 height 25
type textarea "Electronics"
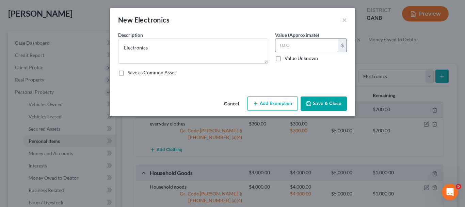
click at [317, 49] on input "text" at bounding box center [306, 45] width 63 height 13
type input "300.00"
click at [282, 104] on button "Add Exemption" at bounding box center [272, 103] width 51 height 14
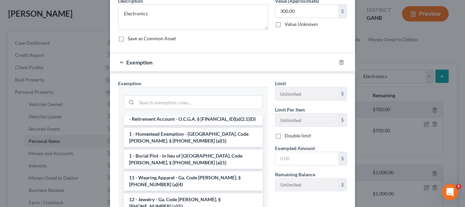
scroll to position [34, 0]
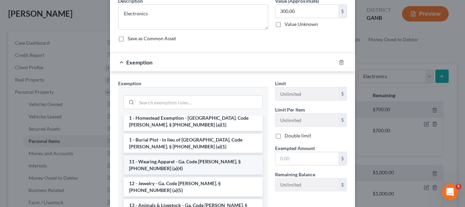
click at [195, 161] on li "11 - Wearing Apparel - Ga. Code Ann. § 44-13-100 (a)(4)" at bounding box center [192, 164] width 139 height 19
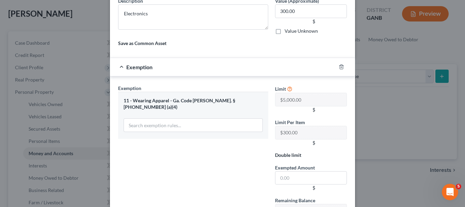
scroll to position [68, 0]
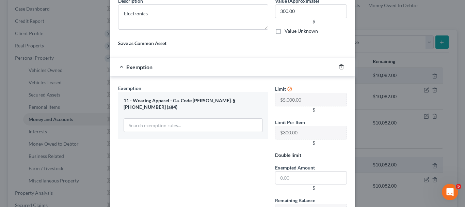
click at [338, 66] on icon "button" at bounding box center [340, 66] width 5 height 5
click at [338, 64] on div at bounding box center [345, 66] width 19 height 11
click at [339, 66] on icon "button" at bounding box center [340, 66] width 5 height 5
click at [340, 67] on icon "button" at bounding box center [341, 67] width 3 height 4
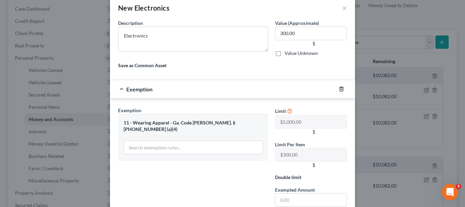
scroll to position [0, 0]
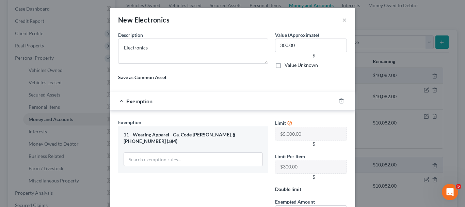
click at [254, 90] on form "An exemption set must first be selected from the Filing Information section. Co…" at bounding box center [232, 150] width 229 height 238
click at [121, 100] on div "Exemption" at bounding box center [223, 101] width 226 height 18
click at [117, 99] on div "Exemption" at bounding box center [223, 101] width 226 height 18
click at [338, 100] on icon "button" at bounding box center [340, 100] width 5 height 5
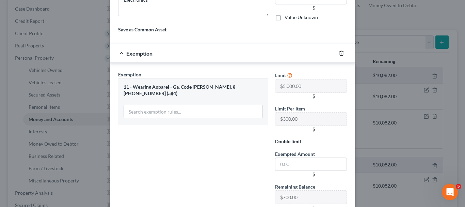
scroll to position [100, 0]
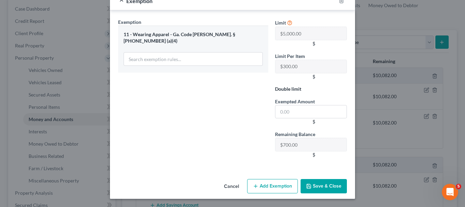
drag, startPoint x: 277, startPoint y: 188, endPoint x: 276, endPoint y: 185, distance: 3.5
click at [277, 188] on button "Add Exemption" at bounding box center [272, 186] width 51 height 14
click at [265, 187] on button "Add Exemption" at bounding box center [272, 186] width 51 height 14
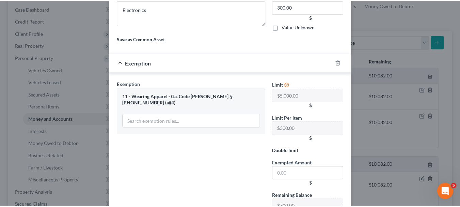
scroll to position [0, 0]
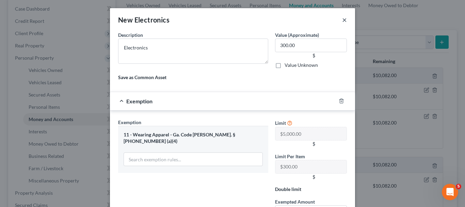
click at [342, 19] on button "×" at bounding box center [344, 20] width 5 height 8
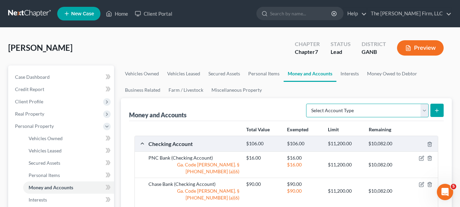
click at [351, 111] on select "Select Account Type Brokerage Cash on Hand Certificates of Deposit Checking Acc…" at bounding box center [367, 110] width 122 height 14
click at [270, 73] on link "Personal Items" at bounding box center [263, 73] width 39 height 16
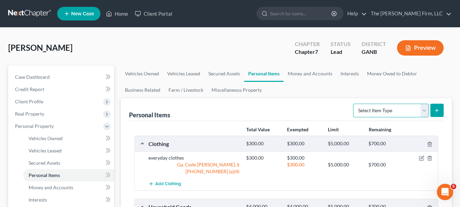
click at [351, 111] on select "Select Item Type Clothing Collectibles Of Value Electronics Firearms Household …" at bounding box center [391, 110] width 76 height 14
click at [228, 90] on link "Miscellaneous Property" at bounding box center [236, 90] width 59 height 16
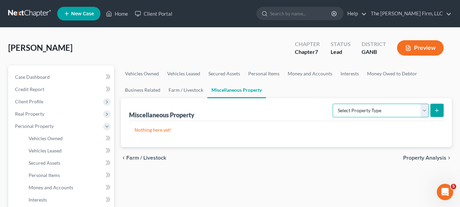
click at [351, 112] on select "Select Property Type Assigned for Creditor Benefit Within 1 Year Holding for An…" at bounding box center [380, 110] width 96 height 14
click at [279, 127] on p "Nothing here yet!" at bounding box center [285, 129] width 303 height 7
click at [252, 76] on link "Personal Items" at bounding box center [263, 73] width 39 height 16
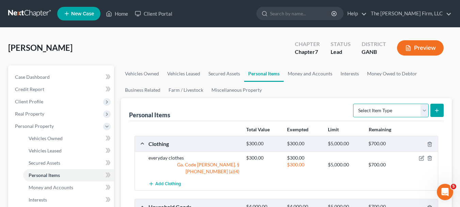
click at [351, 111] on select "Select Item Type Clothing Collectibles Of Value Electronics Firearms Household …" at bounding box center [391, 110] width 76 height 14
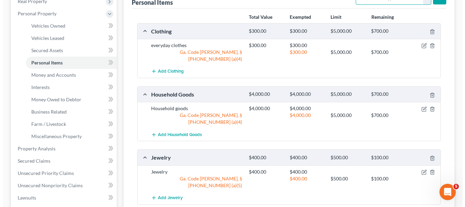
scroll to position [170, 0]
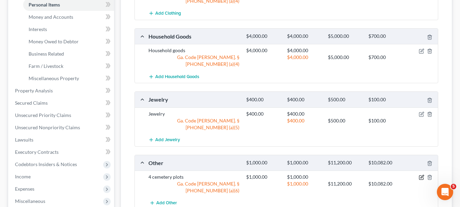
click at [351, 174] on icon "button" at bounding box center [420, 176] width 5 height 5
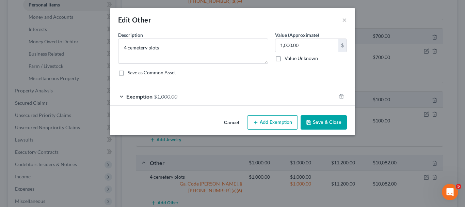
click at [340, 99] on div at bounding box center [345, 96] width 19 height 11
click at [341, 96] on icon "button" at bounding box center [340, 96] width 5 height 5
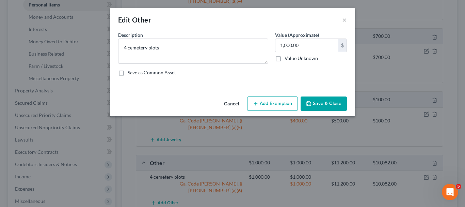
click at [273, 104] on button "Add Exemption" at bounding box center [272, 103] width 51 height 14
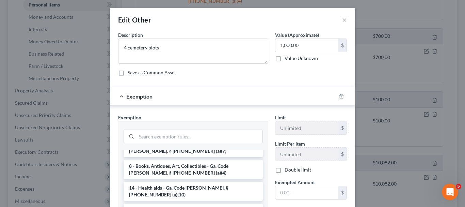
scroll to position [136, 0]
click at [173, 134] on input "search" at bounding box center [199, 136] width 126 height 13
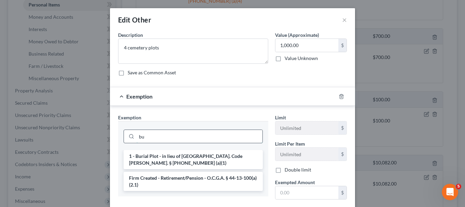
scroll to position [0, 0]
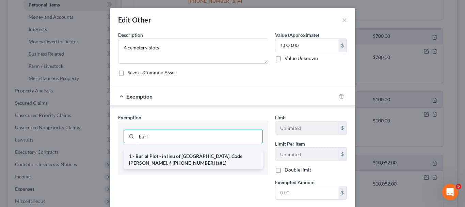
type input "buri"
click at [200, 156] on li "1 - Burial Plot - in lieu of homestead - Ga. Code Ann. § 44-13-100 (a)(1)" at bounding box center [192, 159] width 139 height 19
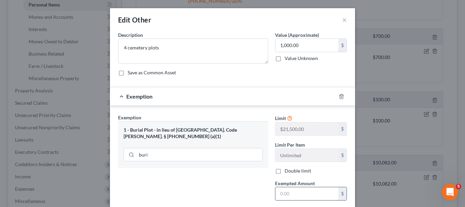
click at [302, 191] on input "text" at bounding box center [306, 193] width 63 height 13
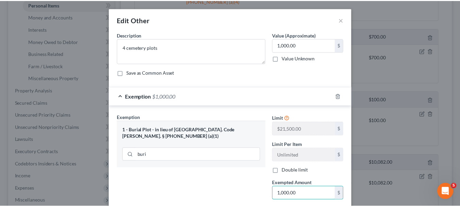
scroll to position [68, 0]
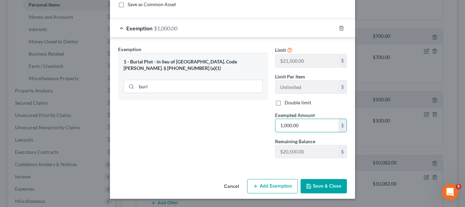
type input "1,000.00"
drag, startPoint x: 314, startPoint y: 188, endPoint x: 282, endPoint y: 175, distance: 35.2
click at [314, 188] on button "Save & Close" at bounding box center [323, 186] width 46 height 14
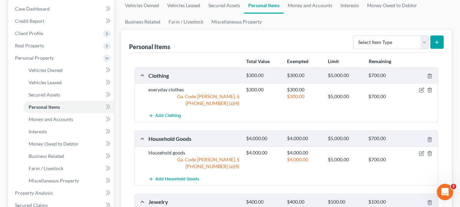
scroll to position [0, 0]
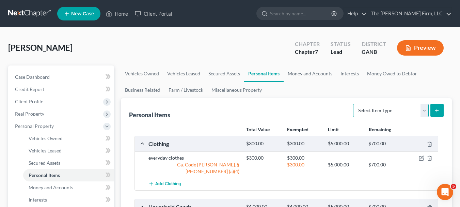
click at [351, 111] on select "Select Item Type Clothing Collectibles Of Value Electronics Firearms Household …" at bounding box center [391, 110] width 76 height 14
select select "electronics"
click at [351, 103] on select "Select Item Type Clothing Collectibles Of Value Electronics Firearms Household …" at bounding box center [391, 110] width 76 height 14
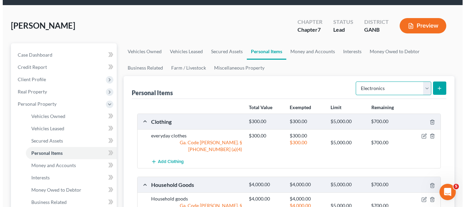
scroll to position [34, 0]
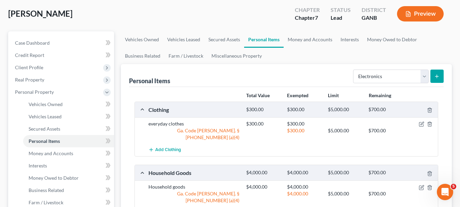
click at [351, 76] on icon "submit" at bounding box center [436, 75] width 5 height 5
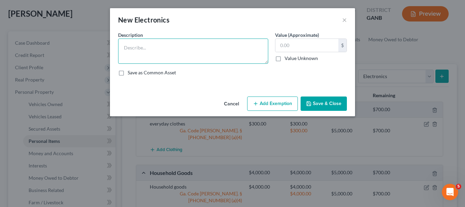
click at [200, 48] on textarea at bounding box center [193, 50] width 150 height 25
type textarea "e"
type textarea "Electronics"
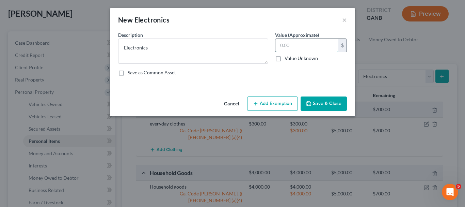
click at [298, 46] on input "text" at bounding box center [306, 45] width 63 height 13
type input "300.00"
click at [283, 110] on button "Add Exemption" at bounding box center [272, 103] width 51 height 14
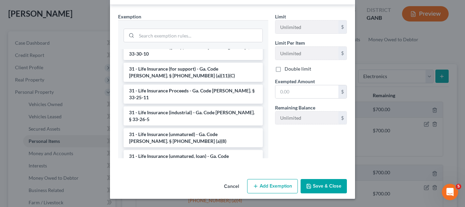
scroll to position [943, 0]
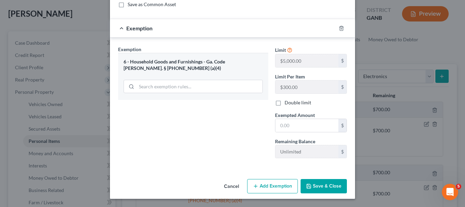
scroll to position [68, 0]
drag, startPoint x: 358, startPoint y: 168, endPoint x: 303, endPoint y: 166, distance: 54.5
click at [306, 175] on div "New Electronics × An exemption set must first be selected from the Filing Infor…" at bounding box center [232, 103] width 465 height 207
drag, startPoint x: 315, startPoint y: 184, endPoint x: 313, endPoint y: 179, distance: 5.0
click at [313, 183] on button "Save & Close" at bounding box center [323, 186] width 46 height 14
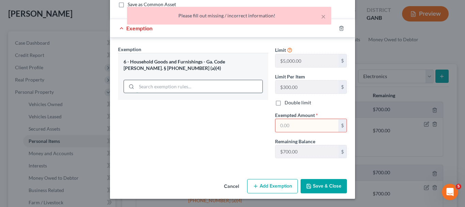
click at [194, 87] on input "search" at bounding box center [199, 86] width 126 height 13
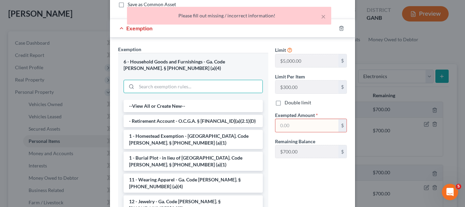
drag, startPoint x: 299, startPoint y: 184, endPoint x: 280, endPoint y: 169, distance: 24.0
click at [299, 183] on div "Limit $5,000.00 $ Limit Per Item $300.00 $ Double limit Exempted Amount * $ Rem…" at bounding box center [310, 130] width 79 height 168
click at [299, 125] on input "text" at bounding box center [306, 125] width 63 height 13
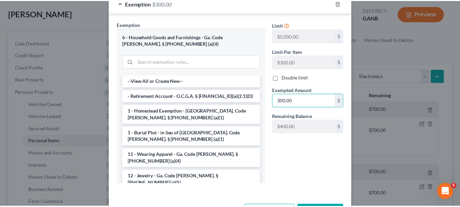
scroll to position [119, 0]
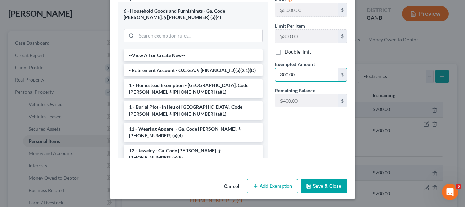
type input "300.00"
drag, startPoint x: 327, startPoint y: 186, endPoint x: 360, endPoint y: 187, distance: 33.0
click at [328, 183] on button "Save & Close" at bounding box center [323, 186] width 46 height 14
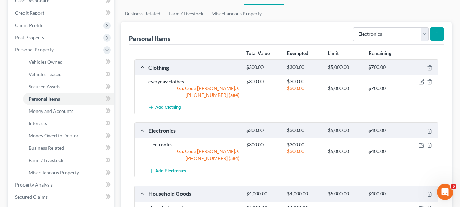
scroll to position [0, 0]
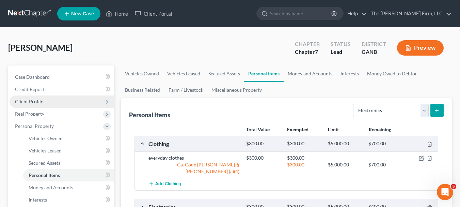
click at [59, 100] on span "Client Profile" at bounding box center [62, 101] width 104 height 12
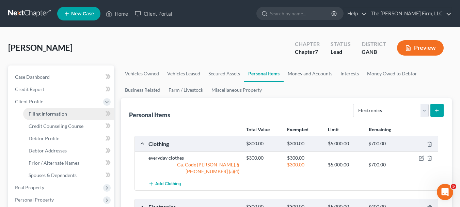
click at [57, 116] on link "Filing Information" at bounding box center [68, 114] width 91 height 12
select select "1"
select select "0"
select select "19"
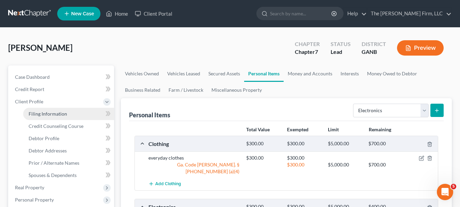
select select "0"
select select "10"
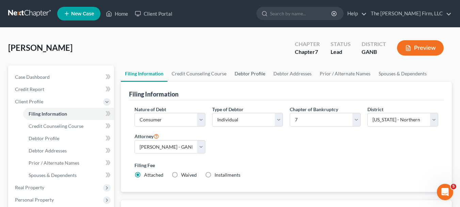
click at [255, 72] on link "Debtor Profile" at bounding box center [249, 73] width 39 height 16
select select "0"
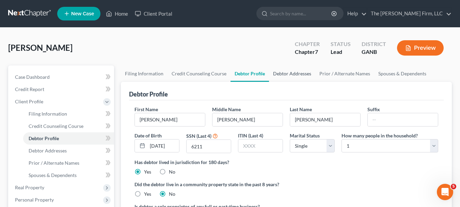
click at [296, 73] on link "Debtor Addresses" at bounding box center [292, 73] width 46 height 16
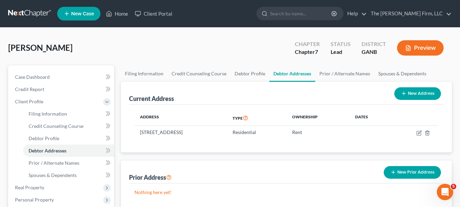
scroll to position [68, 0]
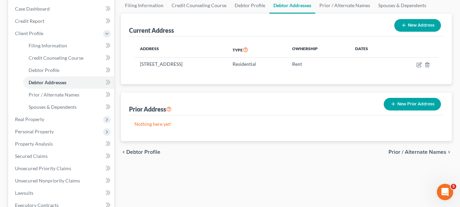
click at [351, 99] on button "New Prior Address" at bounding box center [411, 104] width 57 height 13
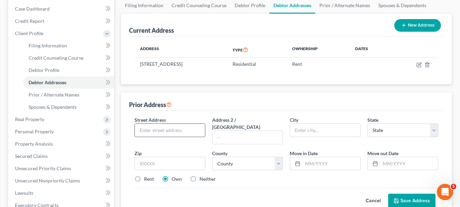
click at [182, 129] on input "text" at bounding box center [170, 129] width 70 height 13
type input "209 Oliver r."
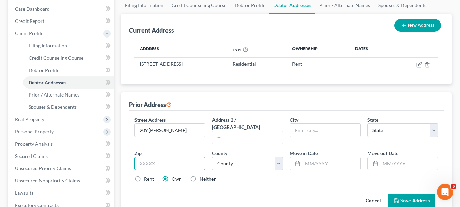
click at [192, 157] on input "text" at bounding box center [169, 163] width 71 height 14
type input "30248"
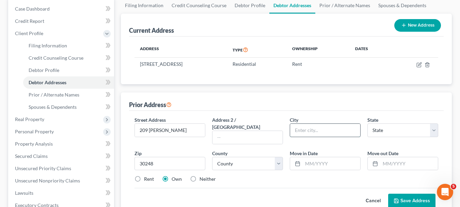
type input "Locust Grove"
select select "10"
click at [326, 130] on input "Locust Grove" at bounding box center [325, 129] width 70 height 13
click at [298, 166] on div "Street Address * 209 Oliver r. Address 2 / PO Box City * Locust Grove State * S…" at bounding box center [286, 152] width 310 height 72
click at [144, 175] on label "Rent" at bounding box center [149, 178] width 10 height 7
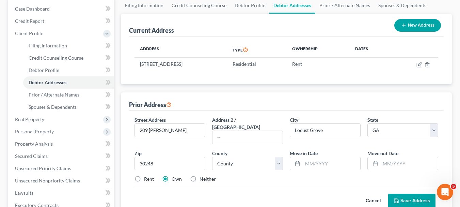
click at [147, 175] on input "Rent" at bounding box center [149, 177] width 4 height 4
radio input "true"
click at [351, 191] on button "Save Address" at bounding box center [411, 200] width 47 height 14
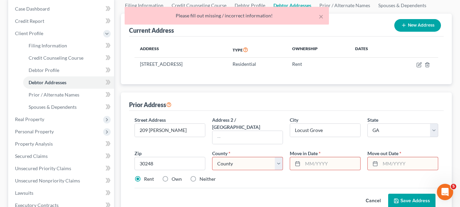
click at [335, 157] on input "text" at bounding box center [330, 163] width 57 height 13
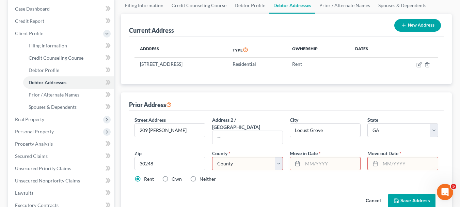
click at [277, 158] on select "County Appling County Atkinson County Bacon County Baker County Baldwin County …" at bounding box center [247, 163] width 71 height 14
drag, startPoint x: 316, startPoint y: 183, endPoint x: 319, endPoint y: 182, distance: 3.6
click at [316, 187] on div "Cancel Save Address" at bounding box center [285, 197] width 303 height 20
click at [351, 157] on input "text" at bounding box center [330, 163] width 57 height 13
type input "01/2023"
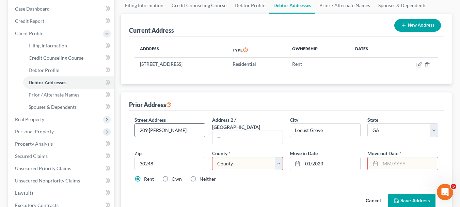
click at [174, 130] on input "209 Oliver r." at bounding box center [170, 129] width 70 height 13
type input "209 Oliver Dr."
click at [351, 158] on input "text" at bounding box center [408, 163] width 57 height 13
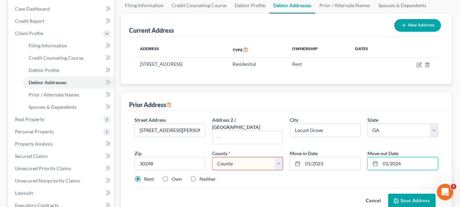
type input "01/2024"
drag, startPoint x: 327, startPoint y: 149, endPoint x: 314, endPoint y: 123, distance: 28.3
click at [337, 157] on input "01/2023" at bounding box center [330, 163] width 57 height 13
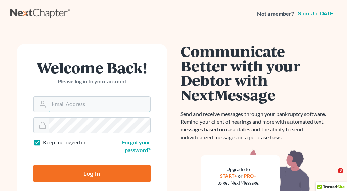
type input "chad@brannenlawfirm.com"
drag, startPoint x: 100, startPoint y: 172, endPoint x: 104, endPoint y: 171, distance: 3.8
click at [104, 171] on input "Log In" at bounding box center [91, 173] width 117 height 17
type input "Thinking..."
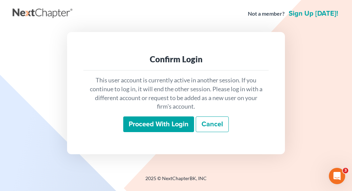
click at [166, 130] on input "Proceed with login" at bounding box center [158, 124] width 71 height 16
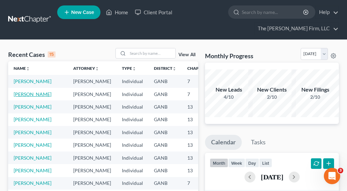
click at [22, 97] on link "Dahl, Patricia" at bounding box center [33, 94] width 38 height 6
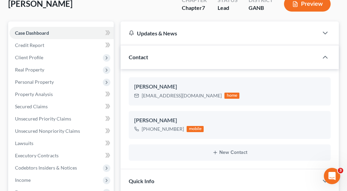
scroll to position [68, 0]
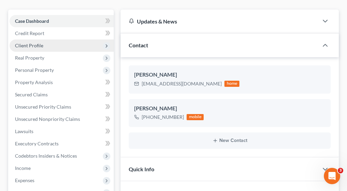
click at [45, 47] on span "Client Profile" at bounding box center [62, 45] width 104 height 12
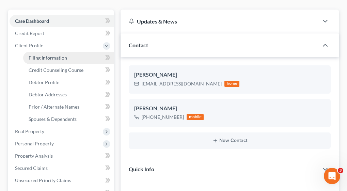
click at [51, 58] on span "Filing Information" at bounding box center [48, 58] width 38 height 6
select select "1"
select select "0"
select select "19"
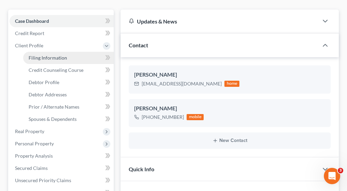
select select "0"
select select "10"
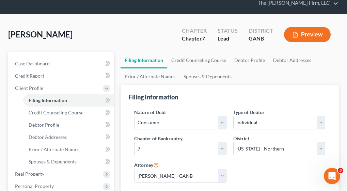
scroll to position [68, 0]
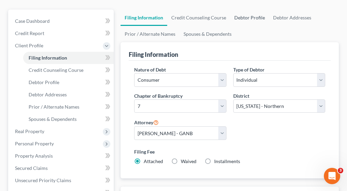
click at [251, 17] on link "Debtor Profile" at bounding box center [249, 18] width 39 height 16
select select "0"
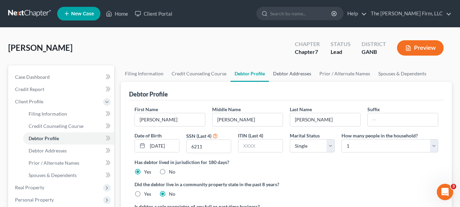
click at [291, 71] on link "Debtor Addresses" at bounding box center [292, 73] width 46 height 16
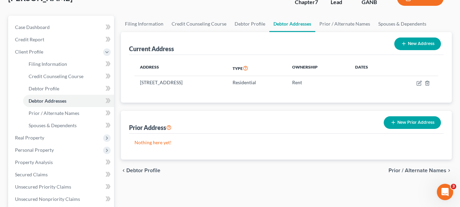
scroll to position [102, 0]
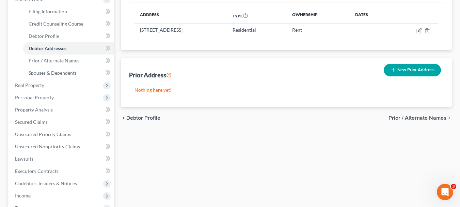
click at [351, 71] on button "New Prior Address" at bounding box center [411, 70] width 57 height 13
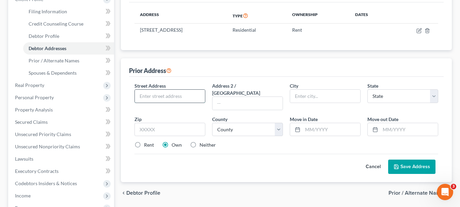
click at [187, 94] on input "text" at bounding box center [170, 95] width 70 height 13
type input "209 Oliver Dr."
drag, startPoint x: 165, startPoint y: 129, endPoint x: 168, endPoint y: 121, distance: 8.1
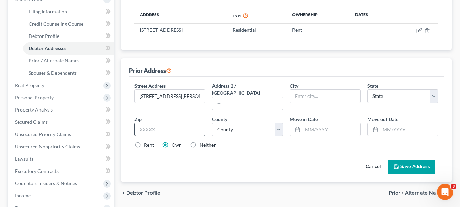
click at [164, 129] on div "Street Address * 209 Oliver Dr. Address 2 / PO Box City * State * State AL AK A…" at bounding box center [286, 118] width 310 height 72
click at [169, 122] on input "text" at bounding box center [169, 129] width 71 height 14
type input "30248"
type input "Locust Grove"
select select "10"
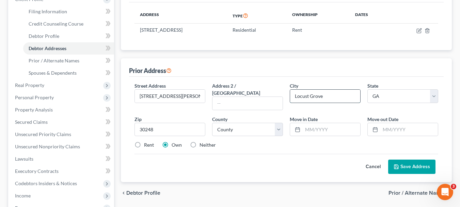
click at [342, 99] on input "Locust Grove" at bounding box center [325, 95] width 70 height 13
click at [277, 123] on select "County Appling County Atkinson County Bacon County Baker County Baldwin County …" at bounding box center [247, 129] width 71 height 14
select select "74"
click at [212, 122] on select "County Appling County Atkinson County Bacon County Baker County Baldwin County …" at bounding box center [247, 129] width 71 height 14
click at [351, 123] on input "text" at bounding box center [408, 129] width 57 height 13
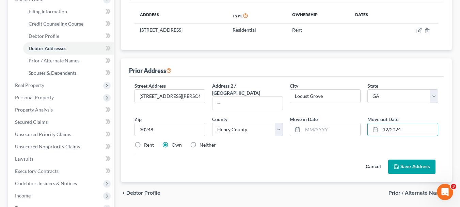
type input "12/2024"
click at [351, 159] on button "Save Address" at bounding box center [411, 166] width 47 height 14
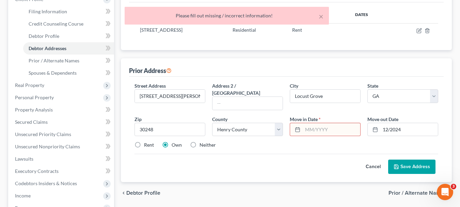
click at [335, 123] on input "text" at bounding box center [330, 129] width 57 height 13
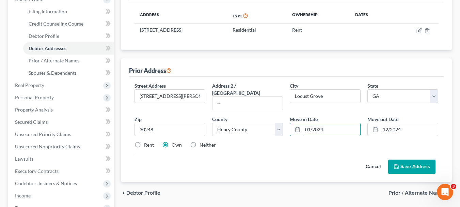
type input "01/2024"
click at [144, 141] on label "Rent" at bounding box center [149, 144] width 10 height 7
click at [147, 141] on input "Rent" at bounding box center [149, 143] width 4 height 4
radio input "true"
click at [351, 160] on button "Save Address" at bounding box center [411, 166] width 47 height 14
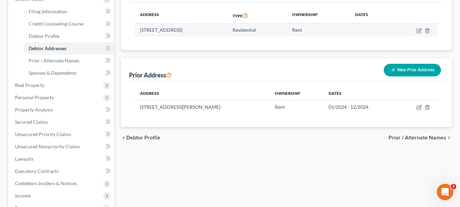
click at [203, 24] on td "371 Custers Court, Locust Grove, GA 30248" at bounding box center [180, 29] width 93 height 13
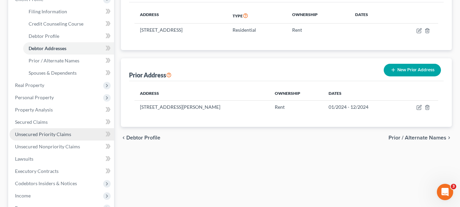
click at [36, 137] on link "Unsecured Priority Claims" at bounding box center [62, 134] width 104 height 12
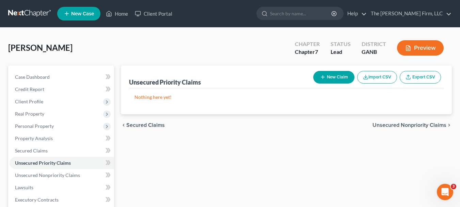
click at [323, 76] on icon "button" at bounding box center [322, 76] width 5 height 5
select select "0"
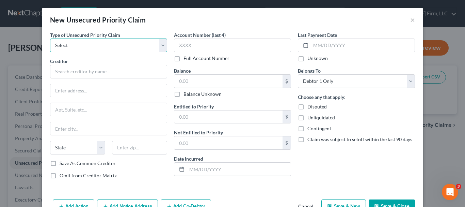
click at [159, 47] on select "Select Taxes & Other Government Units Domestic Support Obligations Extensions o…" at bounding box center [108, 45] width 117 height 14
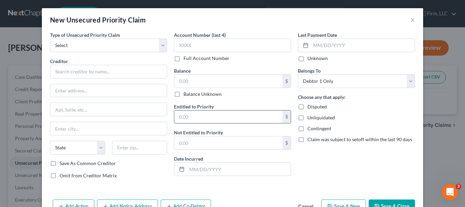
drag, startPoint x: 314, startPoint y: 142, endPoint x: 279, endPoint y: 115, distance: 44.2
click at [314, 142] on label "Claim was subject to setoff within the last 90 days" at bounding box center [359, 139] width 105 height 7
click at [314, 140] on input "Claim was subject to setoff within the last 90 days" at bounding box center [312, 138] width 4 height 4
checkbox input "true"
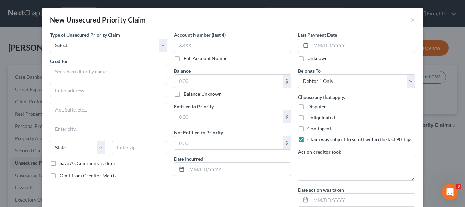
click at [351, 22] on div "New Unsecured Priority Claim ×" at bounding box center [232, 19] width 381 height 23
click at [351, 18] on button "×" at bounding box center [412, 20] width 5 height 8
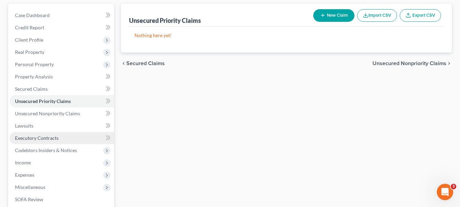
scroll to position [68, 0]
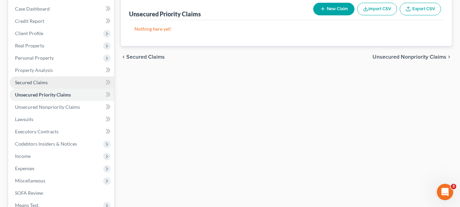
click at [33, 82] on span "Secured Claims" at bounding box center [31, 82] width 33 height 6
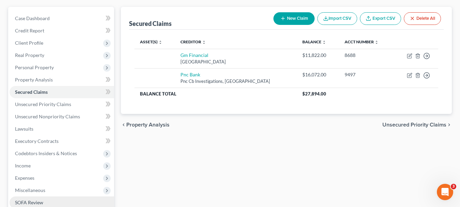
scroll to position [136, 0]
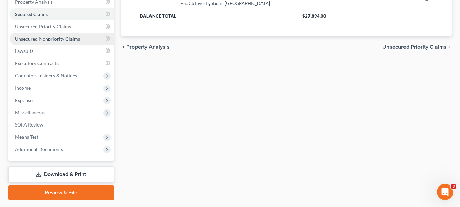
click at [57, 35] on link "Unsecured Nonpriority Claims" at bounding box center [62, 39] width 104 height 12
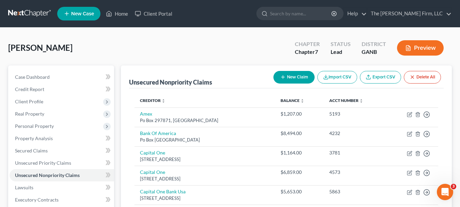
click at [300, 78] on button "New Claim" at bounding box center [293, 77] width 41 height 13
select select "0"
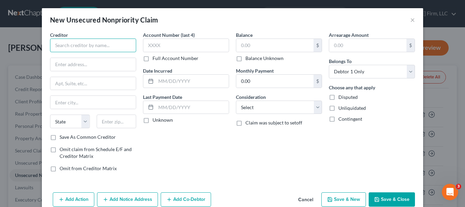
click at [126, 47] on input "text" at bounding box center [93, 45] width 86 height 14
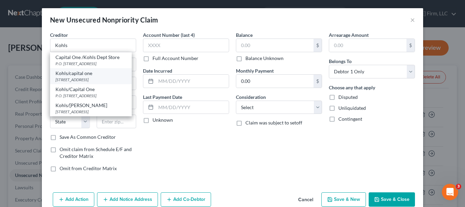
click at [82, 75] on div "Kohls/capital one" at bounding box center [90, 73] width 71 height 7
type input "Kohls/capital one"
type input "Po Box 3115"
type input "Milwaukee"
select select "52"
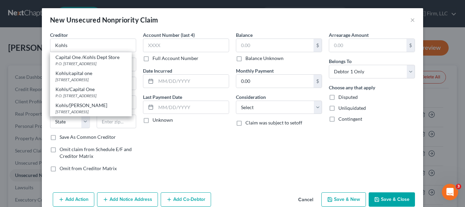
type input "53201"
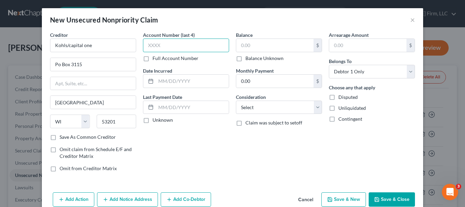
click at [185, 48] on input "text" at bounding box center [186, 45] width 86 height 14
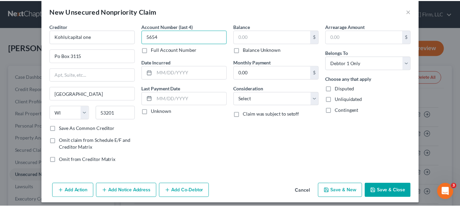
scroll to position [13, 0]
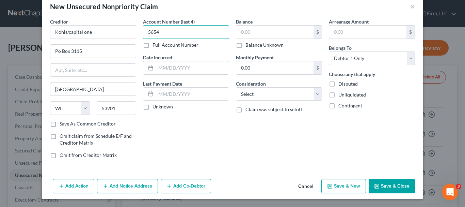
type input "5654"
click at [351, 181] on button "Save & Close" at bounding box center [391, 186] width 46 height 14
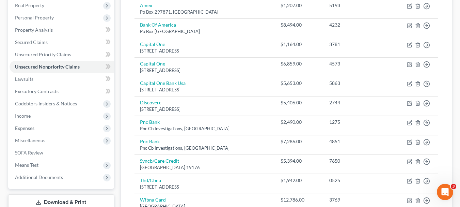
scroll to position [105, 0]
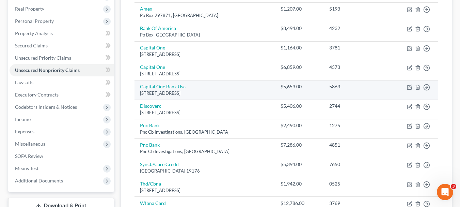
click at [294, 91] on td "$5,653.00" at bounding box center [299, 89] width 49 height 19
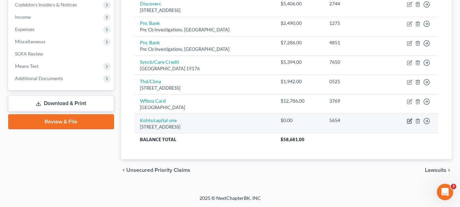
click at [351, 120] on icon "button" at bounding box center [409, 119] width 3 height 3
select select "52"
select select "0"
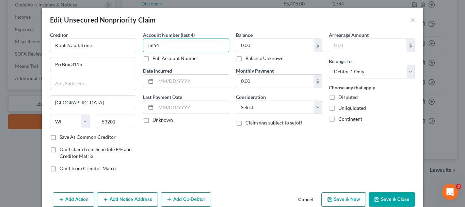
drag, startPoint x: 192, startPoint y: 45, endPoint x: 74, endPoint y: 33, distance: 118.7
click at [73, 41] on div "Creditor * Kohls/capital one Po Box 3115 Milwaukee State AL AK AR AZ CA CO CT D…" at bounding box center [232, 104] width 371 height 146
click at [254, 41] on input "0.00" at bounding box center [274, 45] width 77 height 13
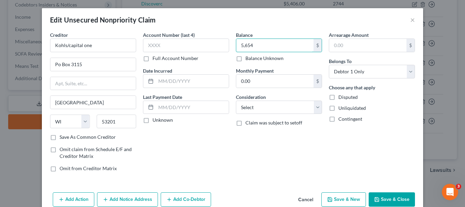
type input "5,654"
drag, startPoint x: 393, startPoint y: 204, endPoint x: 382, endPoint y: 194, distance: 15.2
click at [351, 191] on button "Save & Close" at bounding box center [391, 199] width 46 height 14
